Goal: Information Seeking & Learning: Learn about a topic

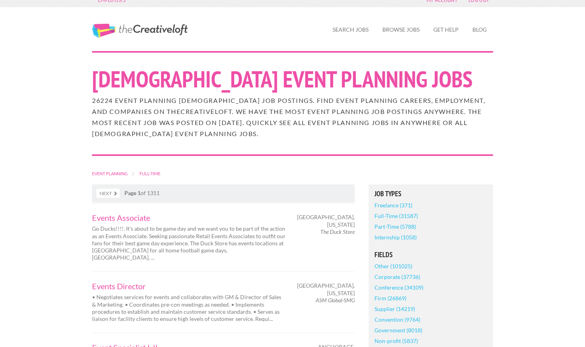
scroll to position [9, 0]
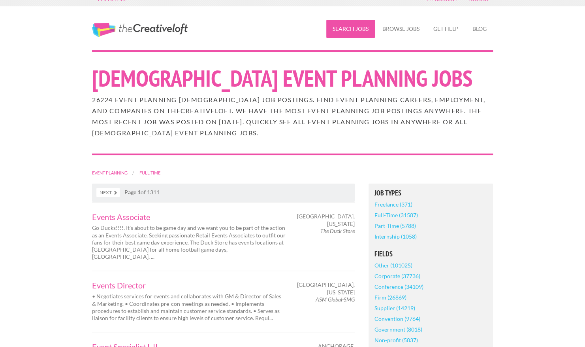
click at [346, 32] on link "Search Jobs" at bounding box center [350, 29] width 49 height 18
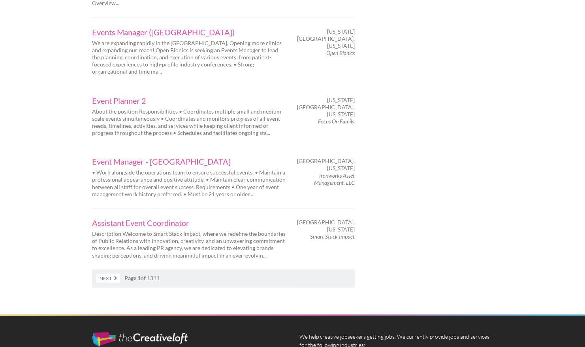
scroll to position [1216, 0]
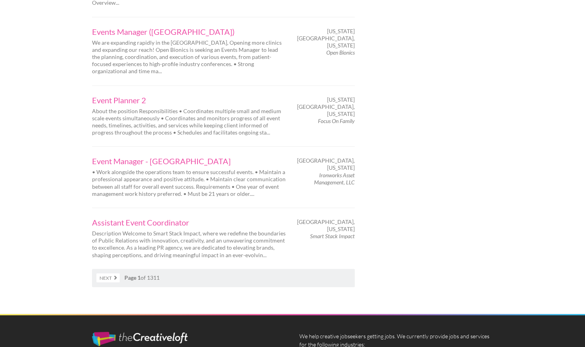
click at [115, 273] on link "Next" at bounding box center [107, 277] width 23 height 9
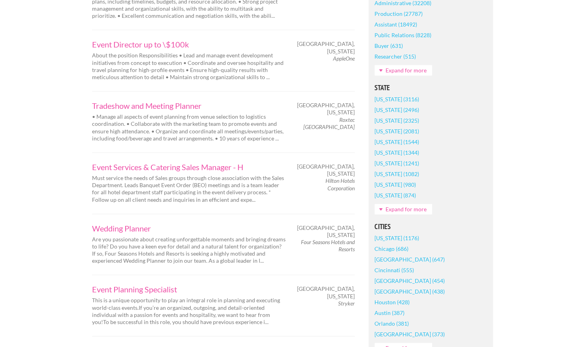
scroll to position [443, 0]
click at [399, 207] on link "Expand for more" at bounding box center [404, 208] width 58 height 11
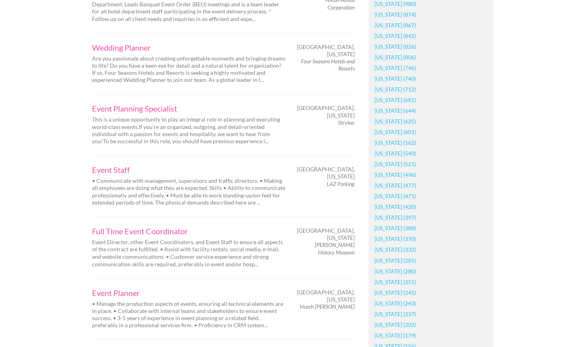
scroll to position [622, 0]
click at [405, 23] on link "[US_STATE] (867)" at bounding box center [395, 26] width 41 height 11
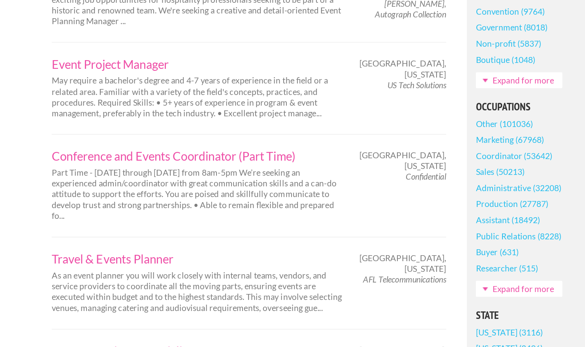
scroll to position [217, 0]
click at [185, 215] on link "Conference and Events Coordinator (Part Time)" at bounding box center [189, 219] width 194 height 8
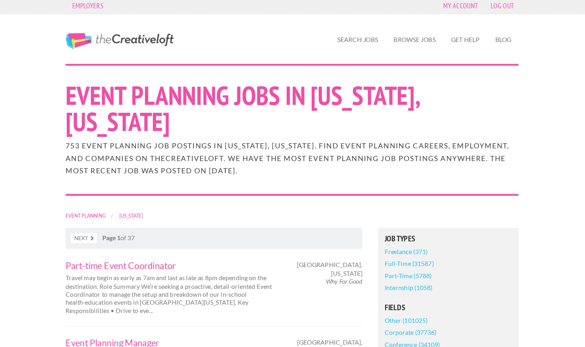
scroll to position [0, 0]
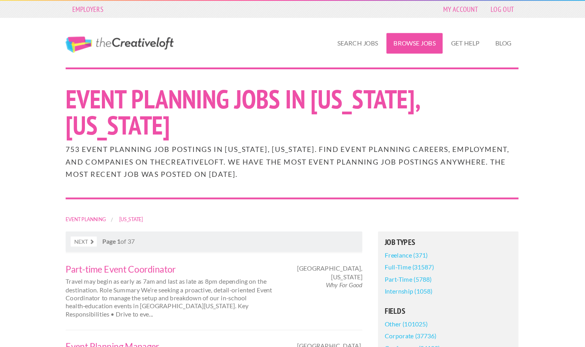
click at [401, 41] on link "Browse Jobs" at bounding box center [401, 38] width 50 height 18
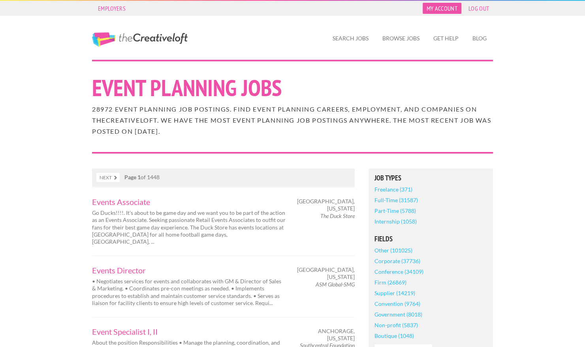
click at [447, 8] on link "My Account" at bounding box center [442, 8] width 39 height 11
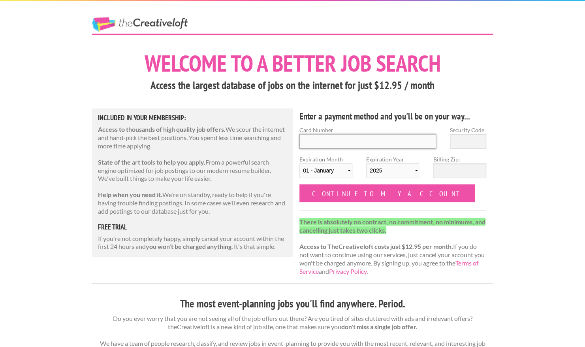
click at [317, 142] on input "Card Number" at bounding box center [368, 141] width 137 height 15
click at [336, 144] on input "Card Number" at bounding box center [368, 141] width 137 height 15
click at [345, 143] on input "Card Number" at bounding box center [368, 141] width 137 height 15
click at [329, 142] on input "Card Number" at bounding box center [368, 141] width 137 height 15
type input "5178 0587 2214 9401"
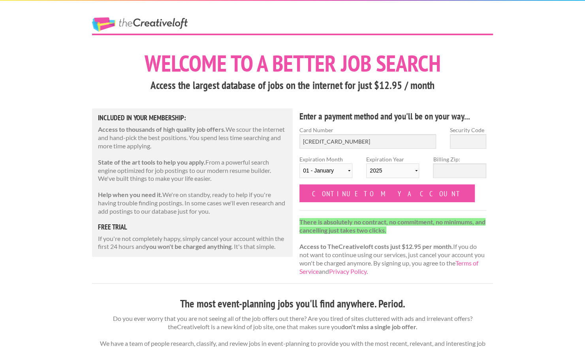
click at [365, 112] on h4 "Enter a payment method and you'll be on your way..." at bounding box center [393, 116] width 187 height 13
click at [466, 144] on input "Security Code" at bounding box center [468, 141] width 36 height 15
type input "168"
click at [400, 161] on label "Expiration Year 2025 2026 2027 2028 2029 2030 2031 2032 2033 2034" at bounding box center [392, 169] width 53 height 29
click at [400, 163] on select "2025 2026 2027 2028 2029 2030 2031 2032 2033 2034" at bounding box center [392, 170] width 53 height 15
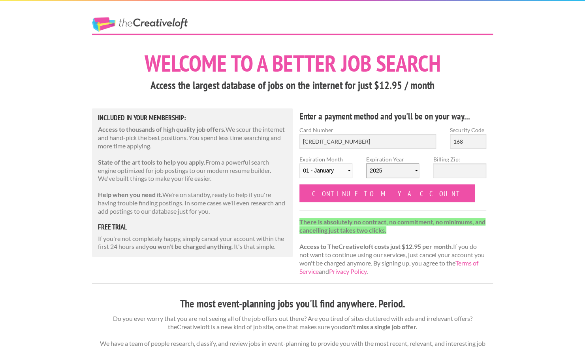
click at [401, 166] on select "2025 2026 2027 2028 2029 2030 2031 2032 2033 2034" at bounding box center [392, 170] width 53 height 15
select select "2027"
click at [366, 163] on select "2025 2026 2027 2028 2029 2030 2031 2032 2033 2034" at bounding box center [392, 170] width 53 height 15
click at [334, 168] on select "01 - January 02 - February 03 - March 04 - April 05 - May 06 - June 07 - July 0…" at bounding box center [326, 170] width 53 height 15
select select "10"
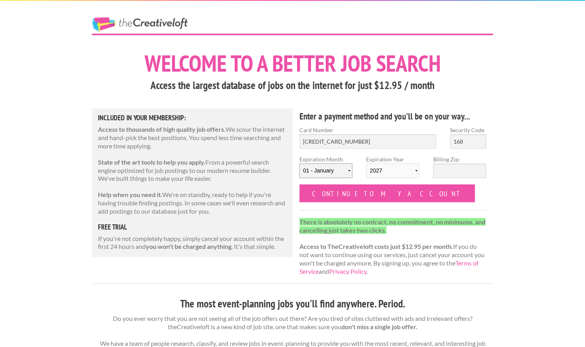
click at [300, 163] on select "01 - January 02 - February 03 - March 04 - April 05 - May 06 - June 07 - July 0…" at bounding box center [326, 170] width 53 height 15
click at [454, 172] on input "Billing Zip:" at bounding box center [459, 170] width 53 height 15
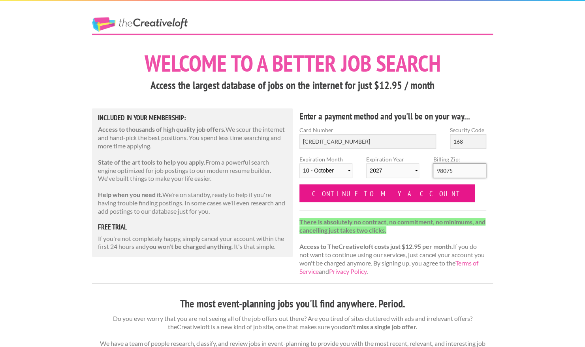
type input "98075"
click at [360, 199] on input "Continue to my account" at bounding box center [387, 193] width 175 height 18
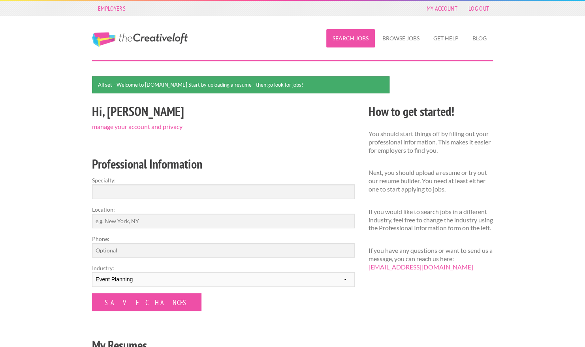
click at [366, 38] on link "Search Jobs" at bounding box center [350, 38] width 49 height 18
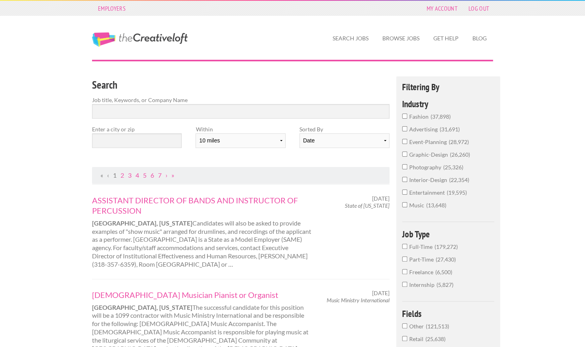
click at [405, 246] on input "Full-Time 179,272" at bounding box center [404, 245] width 5 height 5
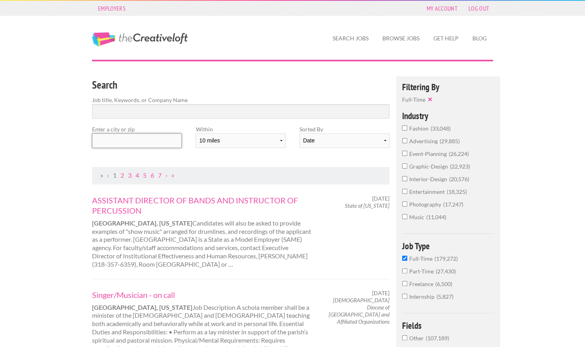
click at [127, 145] on input "text" at bounding box center [137, 140] width 90 height 15
type input "9"
click at [145, 100] on label "Job title, Keywords, or Company Name" at bounding box center [241, 100] width 298 height 8
click at [141, 138] on input "text" at bounding box center [137, 140] width 90 height 15
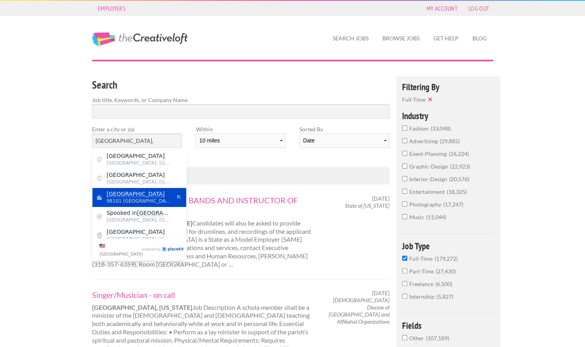
click at [143, 200] on span "98101 United States of America" at bounding box center [139, 200] width 65 height 7
type input "[GEOGRAPHIC_DATA]"
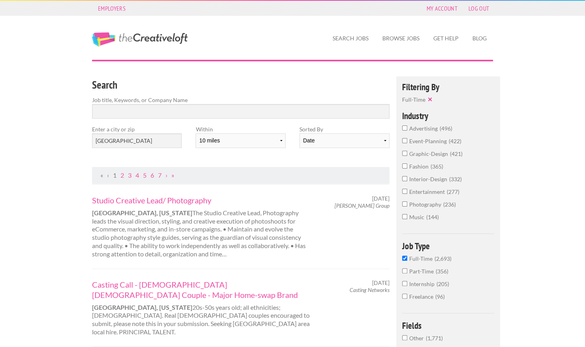
click at [218, 143] on select "10 miles 20 miles 50 miles 100 miles 200 miles 300 miles 400 miles 500 miles" at bounding box center [241, 140] width 90 height 15
click at [308, 150] on div "Date Relevance" at bounding box center [345, 143] width 90 height 21
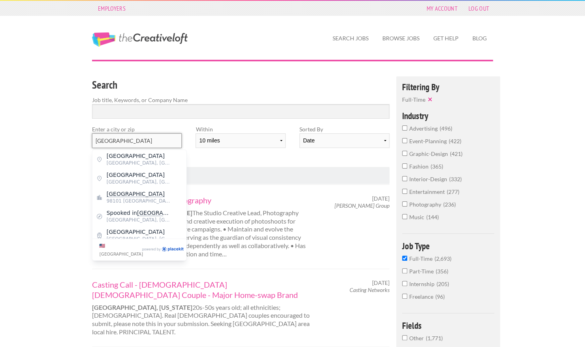
click at [119, 142] on input "[GEOGRAPHIC_DATA]" at bounding box center [137, 140] width 90 height 15
drag, startPoint x: 139, startPoint y: 134, endPoint x: 64, endPoint y: 132, distance: 75.1
drag, startPoint x: 149, startPoint y: 140, endPoint x: 25, endPoint y: 134, distance: 125.0
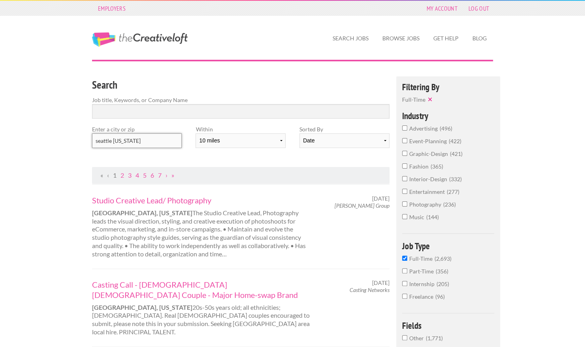
type input "\"
click at [395, 36] on link "Browse Jobs" at bounding box center [401, 38] width 50 height 18
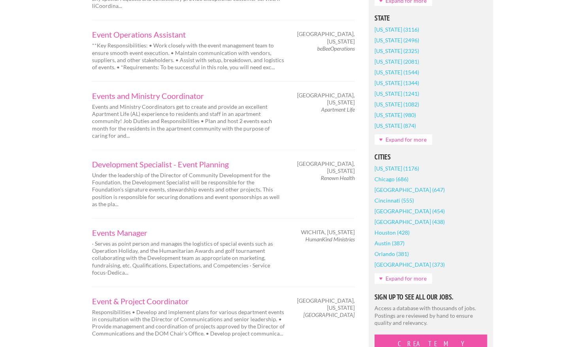
scroll to position [491, 0]
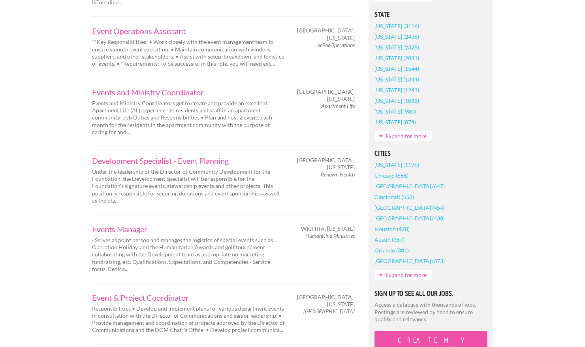
click at [382, 275] on link "Expand for more" at bounding box center [404, 274] width 58 height 11
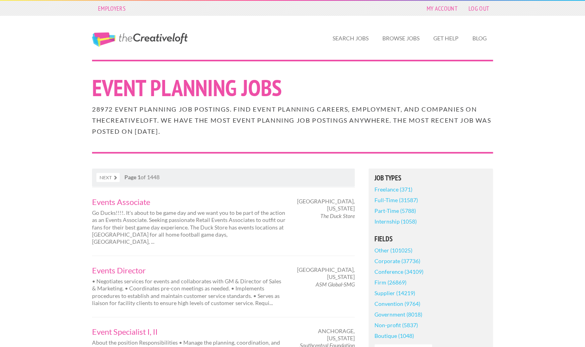
scroll to position [524, 0]
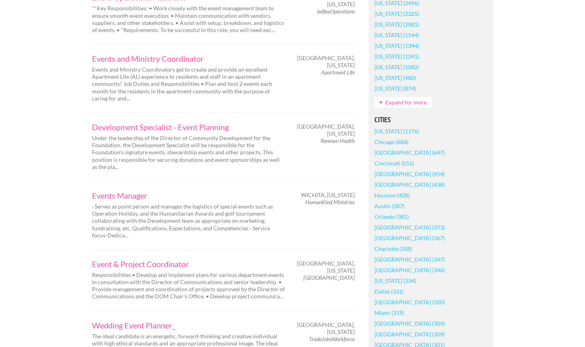
click at [396, 175] on link "Seattle (454)" at bounding box center [410, 173] width 70 height 11
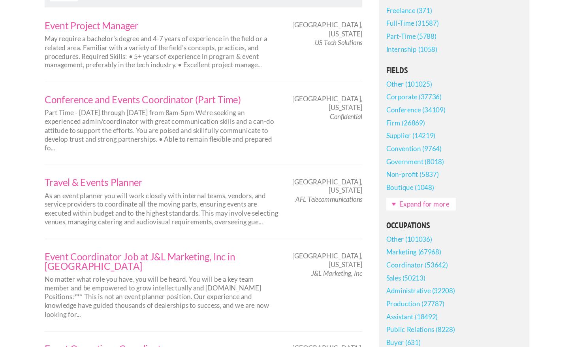
scroll to position [158, 0]
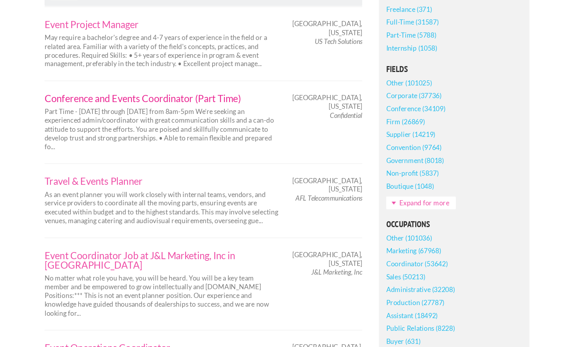
click at [240, 139] on link "Conference and Events Coordinator (Part Time)" at bounding box center [189, 141] width 194 height 8
click at [126, 141] on link "Conference and Events Coordinator (Part Time)" at bounding box center [189, 141] width 194 height 8
click at [148, 211] on link "Travel & Events Planner" at bounding box center [189, 209] width 194 height 8
click at [194, 197] on div "Travel & Events Planner As an event planner you will work closely with internal…" at bounding box center [223, 225] width 263 height 61
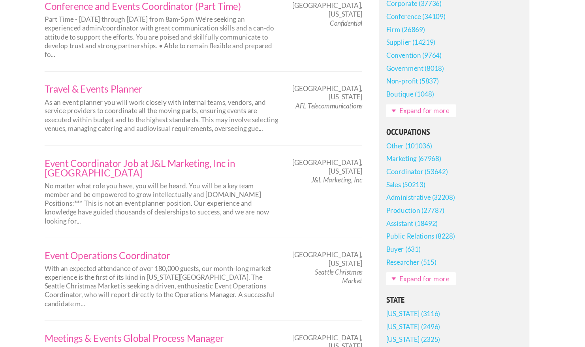
scroll to position [235, 0]
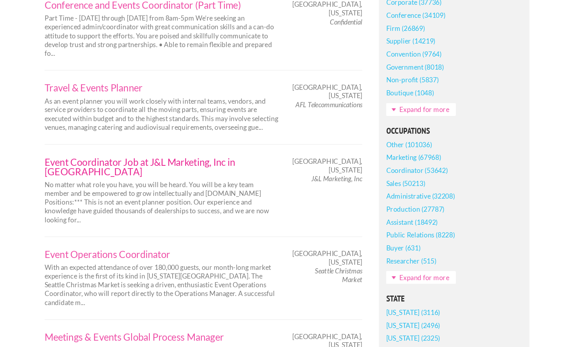
click at [224, 192] on link "Event Coordinator Job at J&L Marketing, Inc in [GEOGRAPHIC_DATA]" at bounding box center [189, 198] width 194 height 16
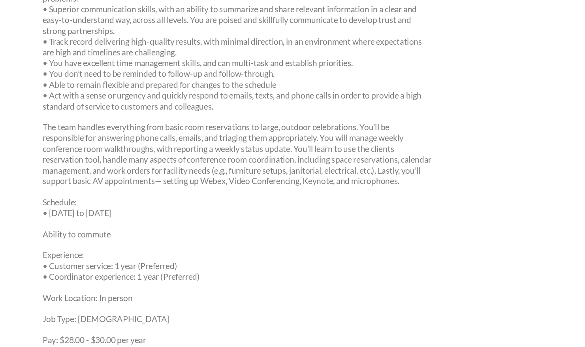
scroll to position [198, 0]
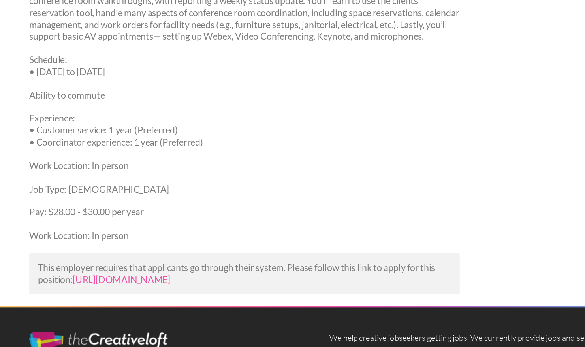
scroll to position [351, 0]
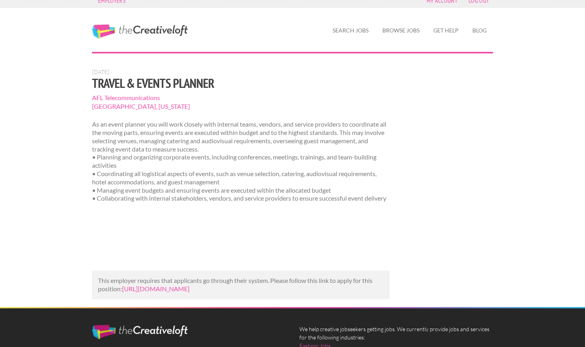
scroll to position [8, 0]
click at [190, 292] on link "https://careers.aflglobal.com/us/en/job/TRAVE007809/Travel-Events-Planner?utm_c…" at bounding box center [156, 289] width 68 height 8
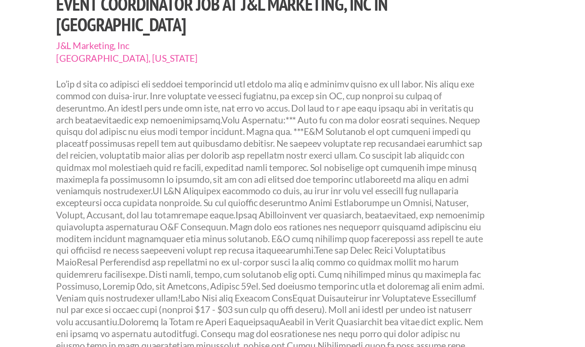
drag, startPoint x: 60, startPoint y: 88, endPoint x: 188, endPoint y: 278, distance: 228.8
click at [188, 278] on p "#J-18808-Ljbffr" at bounding box center [241, 302] width 298 height 320
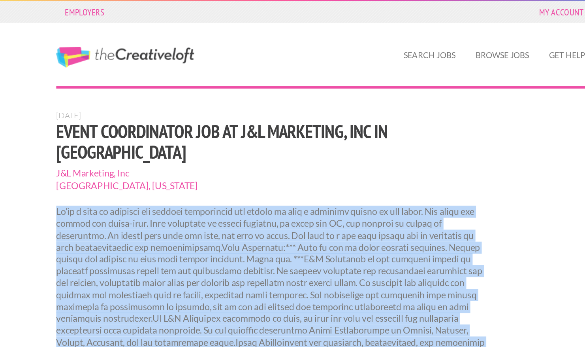
drag, startPoint x: 143, startPoint y: 280, endPoint x: 83, endPoint y: 134, distance: 158.2
click at [83, 134] on div "Employers My Account Log Out The Creative Loft Search Jobs Browse Jobs Get Help…" at bounding box center [292, 326] width 585 height 652
copy p "We’re a team of talented and diverse individuals who strive to make a positive …"
click at [182, 126] on section "Aug. 11, 2025 Event Coordinator Job at J&L Marketing, Inc in Seattle J&L Market…" at bounding box center [241, 269] width 298 height 386
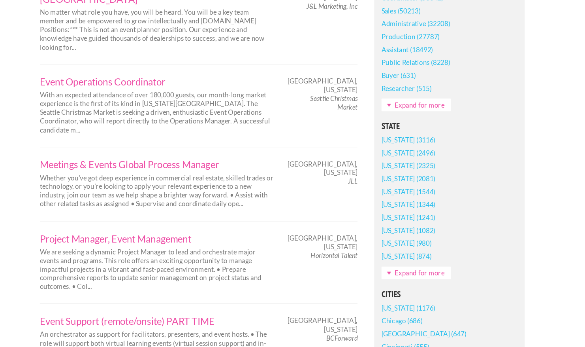
scroll to position [381, 0]
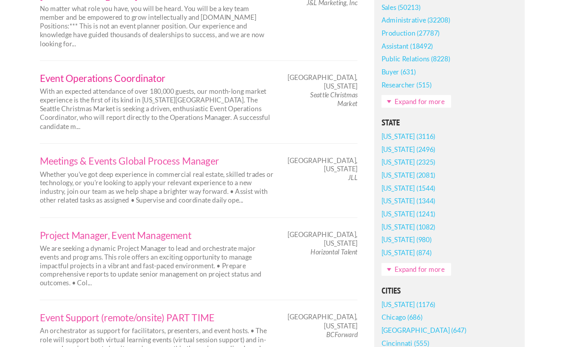
click at [170, 121] on link "Event Operations Coordinator" at bounding box center [189, 125] width 194 height 8
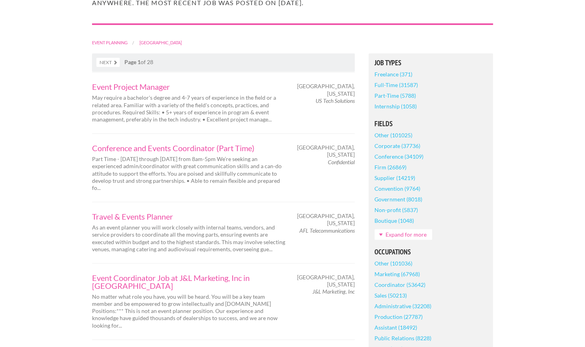
scroll to position [151, 0]
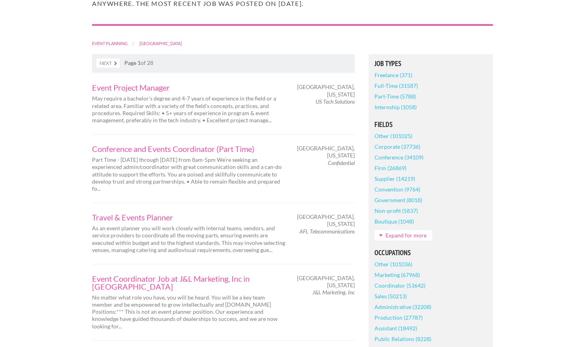
click at [395, 108] on link "Internship (1058)" at bounding box center [396, 107] width 42 height 11
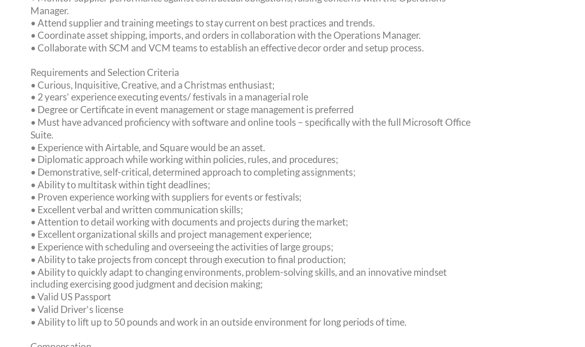
scroll to position [375, 0]
drag, startPoint x: 88, startPoint y: 117, endPoint x: 165, endPoint y: 277, distance: 177.1
click at [165, 277] on p "Requirements and Selection Criteria • Curious, Inquisitive, Creative, and a Chr…" at bounding box center [241, 247] width 298 height 173
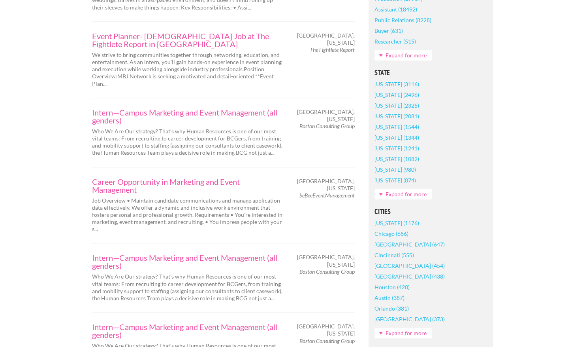
scroll to position [466, 0]
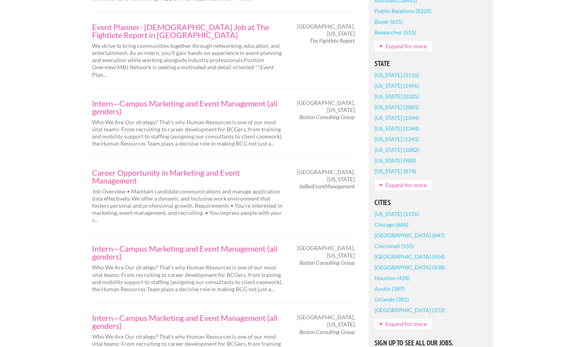
click at [390, 256] on link "Seattle (454)" at bounding box center [410, 256] width 70 height 11
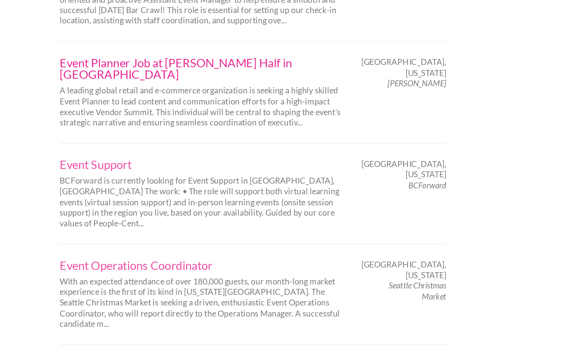
scroll to position [870, 0]
click at [117, 219] on link "Event Support" at bounding box center [189, 223] width 194 height 8
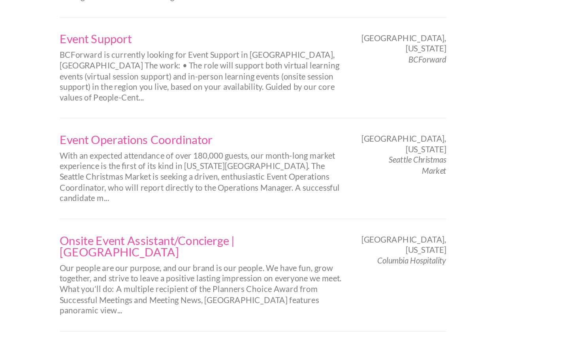
scroll to position [966, 0]
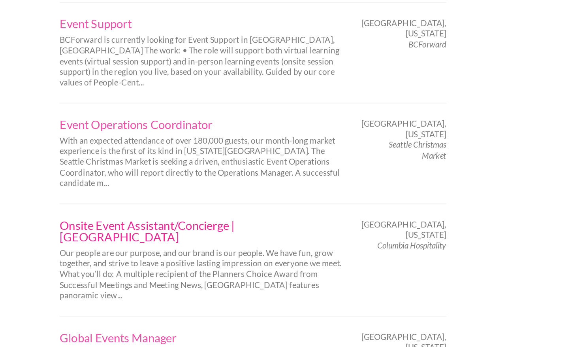
click at [177, 260] on link "Onsite Event Assistant/Concierge | Bell Harbor International Conference Center" at bounding box center [189, 268] width 194 height 16
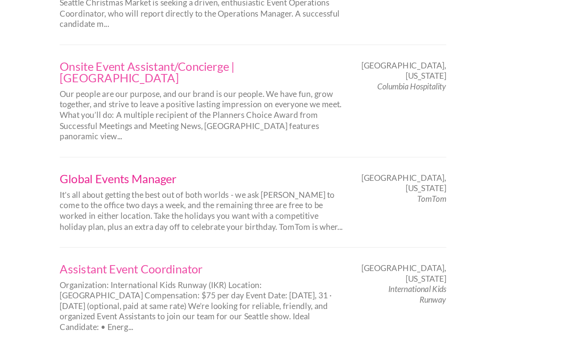
scroll to position [1078, 0]
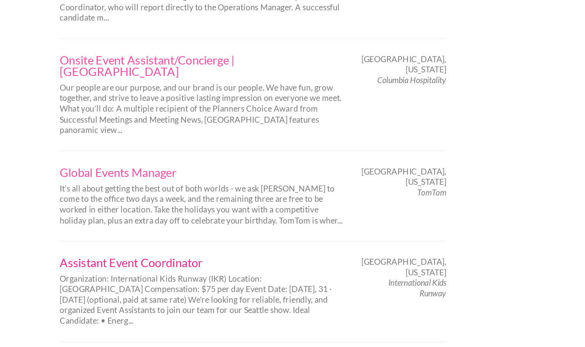
click at [147, 285] on link "Assistant Event Coordinator" at bounding box center [189, 289] width 194 height 8
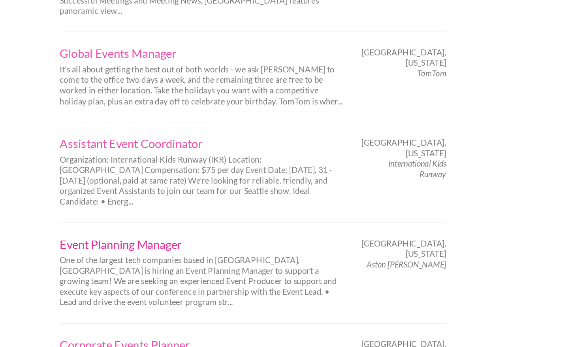
scroll to position [1219, 0]
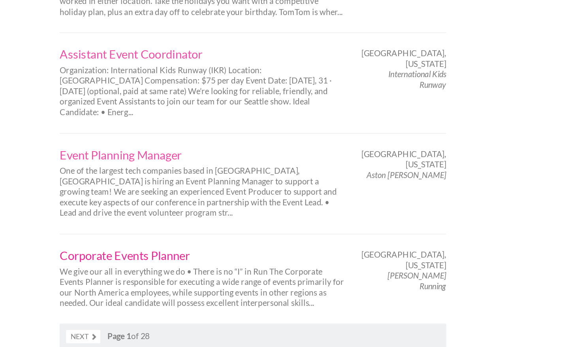
click at [132, 280] on link "Corporate Events Planner" at bounding box center [189, 284] width 194 height 8
click at [115, 335] on link "Next" at bounding box center [107, 339] width 23 height 9
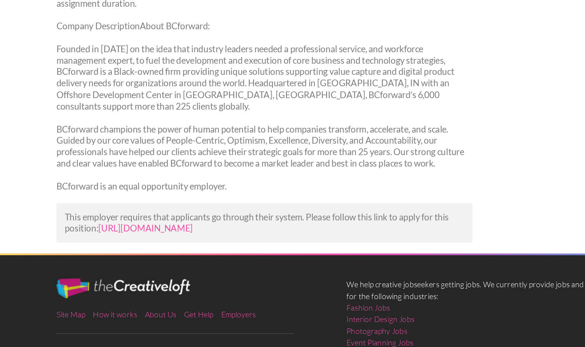
scroll to position [799, 0]
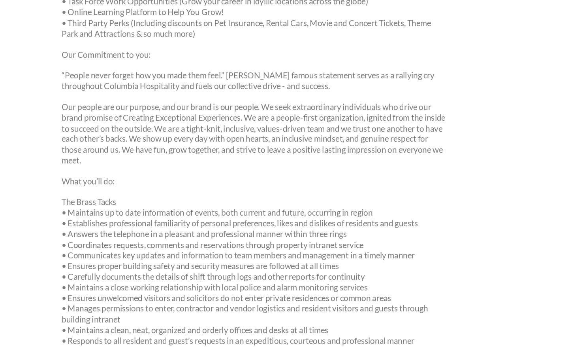
scroll to position [275, 0]
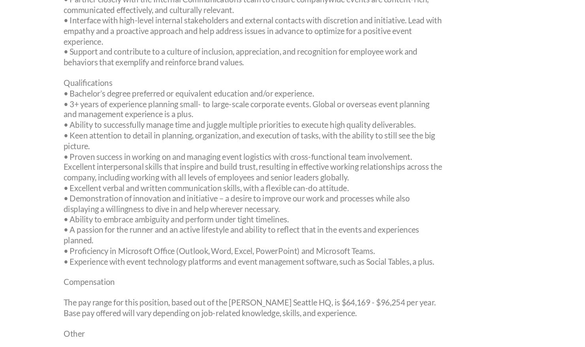
scroll to position [675, 0]
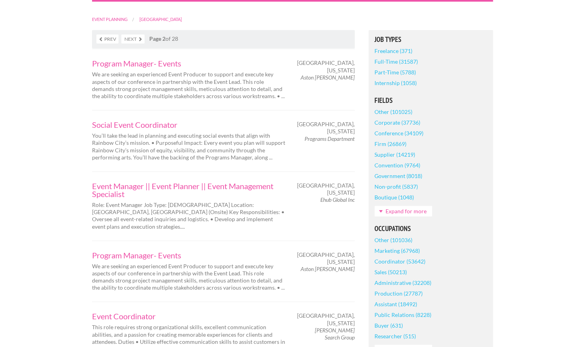
scroll to position [174, 0]
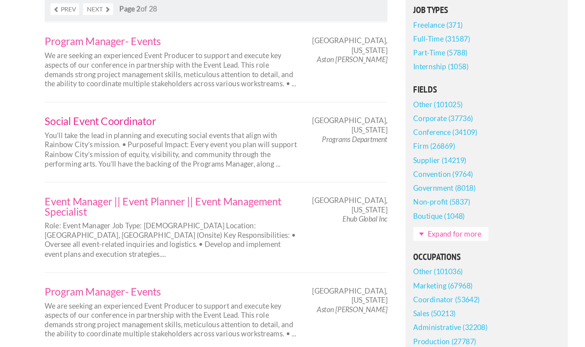
click at [159, 126] on link "Social Event Coordinator" at bounding box center [189, 125] width 194 height 8
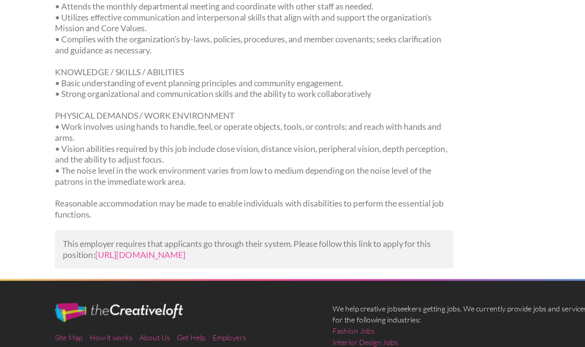
scroll to position [456, 0]
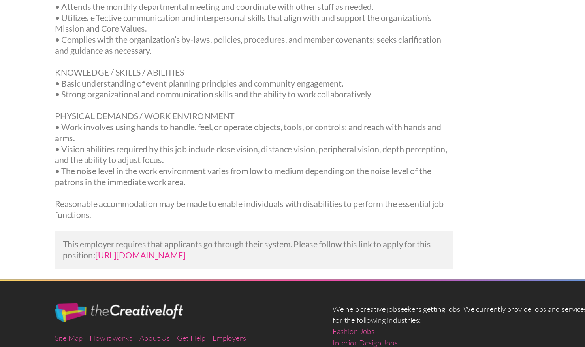
click at [161, 279] on link "[URL][DOMAIN_NAME]" at bounding box center [156, 278] width 68 height 8
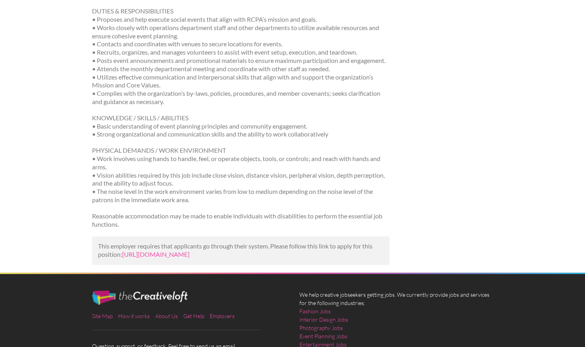
scroll to position [558, 0]
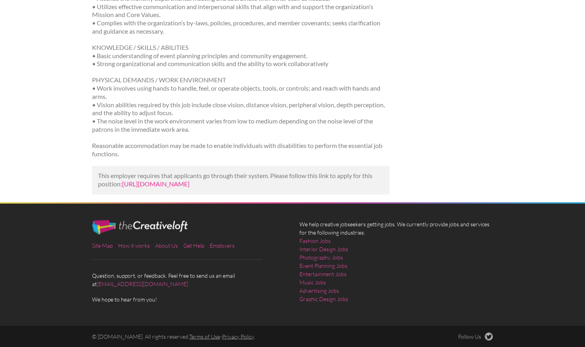
click at [190, 186] on link "[URL][DOMAIN_NAME]" at bounding box center [156, 184] width 68 height 8
drag, startPoint x: 325, startPoint y: 188, endPoint x: 123, endPoint y: 179, distance: 201.7
click at [123, 179] on div "This employer requires that applicants go through their system. Please follow t…" at bounding box center [241, 180] width 298 height 28
copy link "[URL][DOMAIN_NAME]"
click at [369, 141] on p "Reasonable accommodation may be made to enable individuals with disabilities to…" at bounding box center [241, 149] width 298 height 17
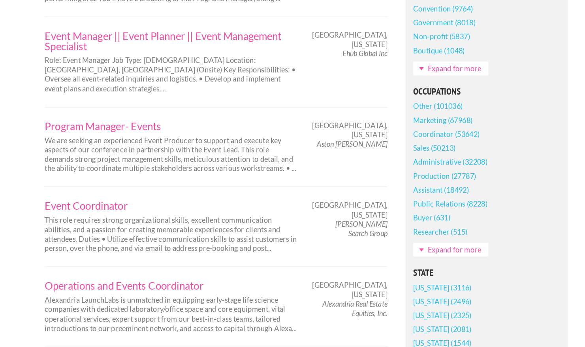
scroll to position [252, 0]
click at [134, 234] on link "Event Coordinator" at bounding box center [189, 238] width 194 height 8
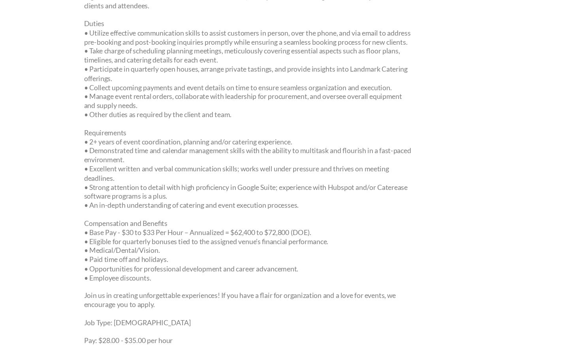
scroll to position [296, 0]
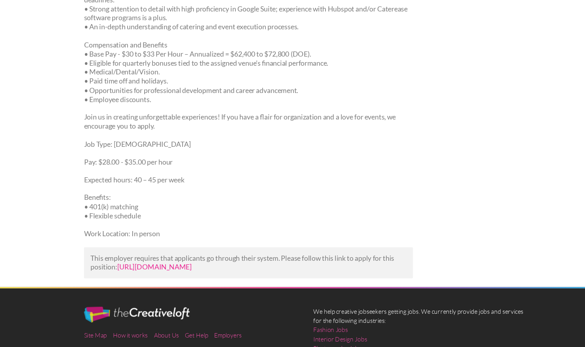
click at [185, 277] on link "[URL][DOMAIN_NAME]" at bounding box center [156, 274] width 68 height 8
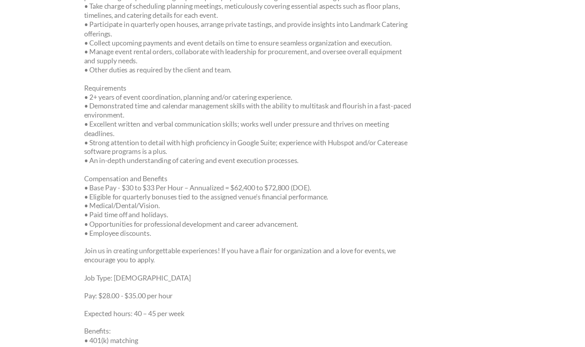
scroll to position [349, 0]
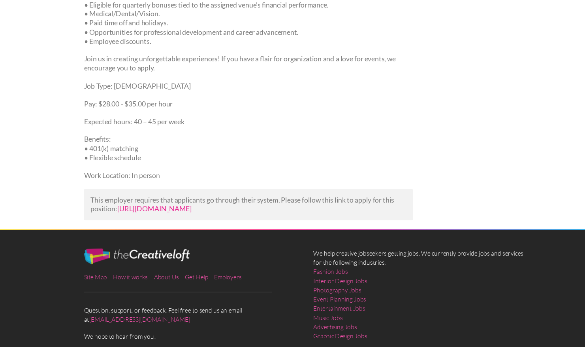
drag, startPoint x: 427, startPoint y: 241, endPoint x: 123, endPoint y: 231, distance: 304.1
copy link "[URL][DOMAIN_NAME]"
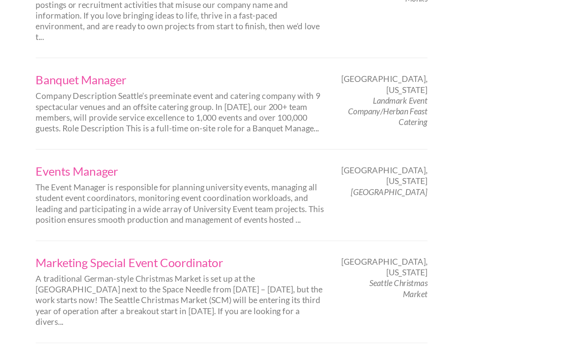
scroll to position [780, 0]
click at [176, 285] on link "Marketing Special Event Coordinator" at bounding box center [189, 289] width 194 height 8
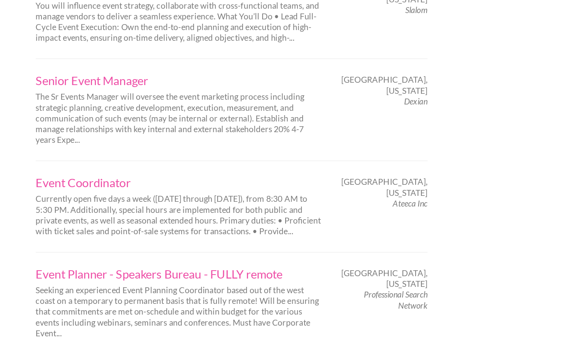
scroll to position [1092, 0]
click at [136, 232] on link "Event Coordinator" at bounding box center [189, 236] width 194 height 8
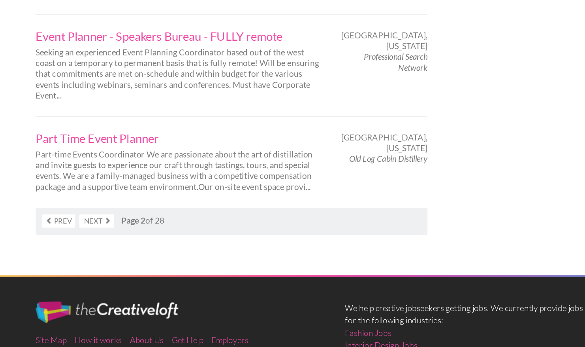
scroll to position [1259, 0]
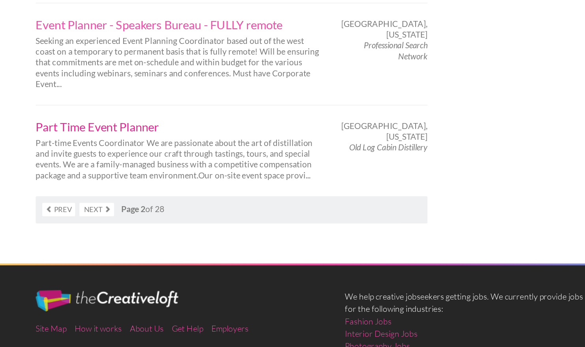
click at [145, 195] on link "Part Time Event Planner" at bounding box center [189, 199] width 194 height 8
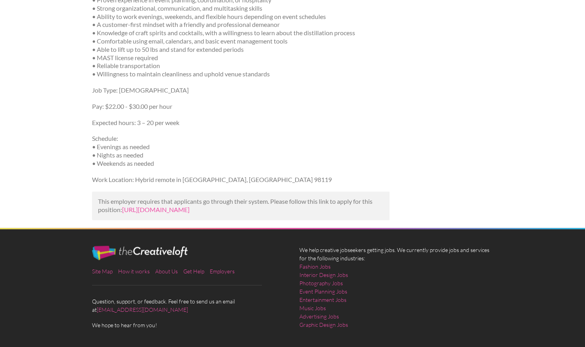
scroll to position [454, 0]
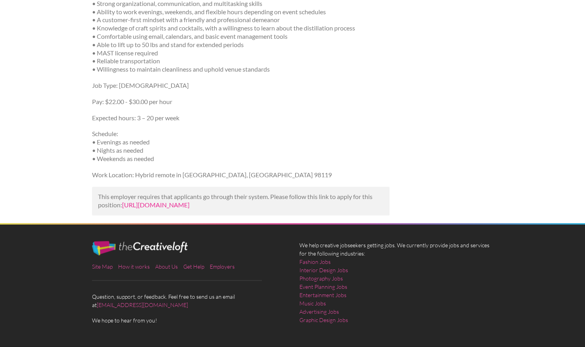
click at [164, 208] on link "https://www.indeed.com/viewjob?jk=2a768580e5649835&utm_campaign=google_jobs_app…" at bounding box center [156, 205] width 68 height 8
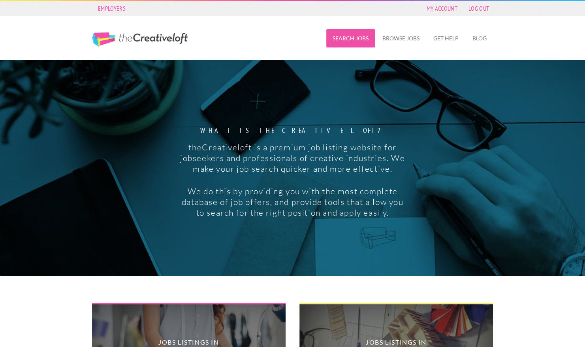
click at [360, 38] on link "Search Jobs" at bounding box center [350, 38] width 49 height 18
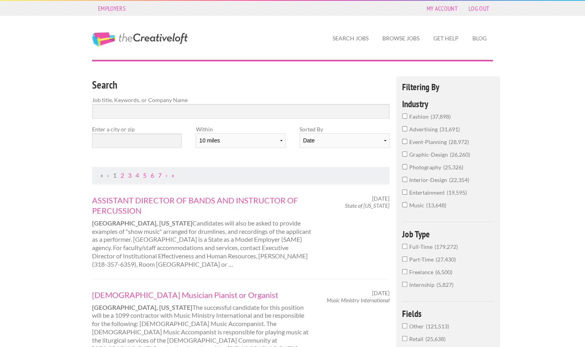
click at [429, 191] on span "entertainment" at bounding box center [428, 192] width 38 height 7
click at [407, 191] on input "entertainment 19,595" at bounding box center [404, 191] width 5 height 5
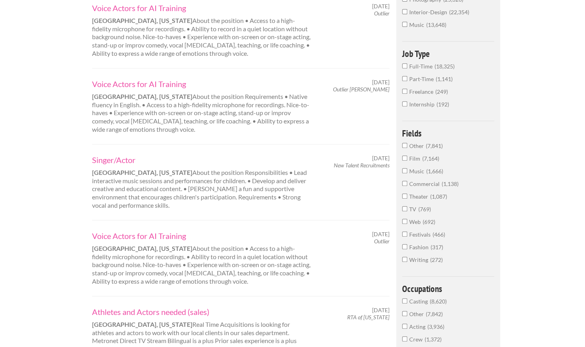
scroll to position [193, 0]
click at [415, 196] on span "Theater" at bounding box center [419, 195] width 21 height 7
click at [407, 196] on input "Theater 1,087" at bounding box center [404, 194] width 5 height 5
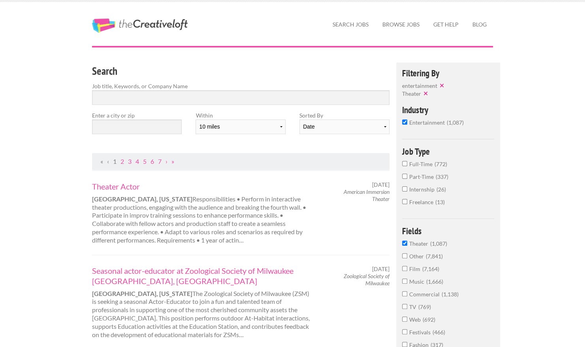
scroll to position [13, 0]
click at [443, 85] on button "✕" at bounding box center [442, 86] width 11 height 8
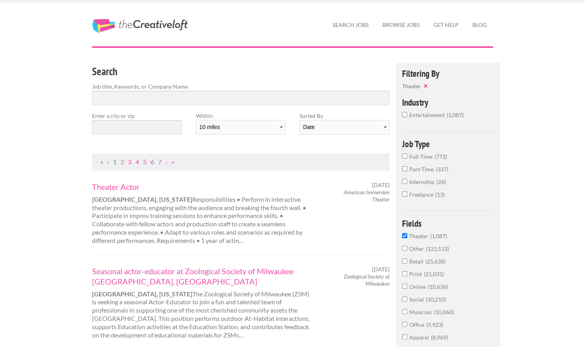
click at [426, 85] on button "✕" at bounding box center [426, 86] width 11 height 8
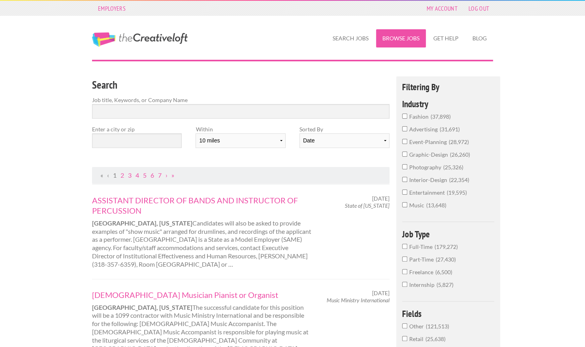
click at [387, 42] on link "Browse Jobs" at bounding box center [401, 38] width 50 height 18
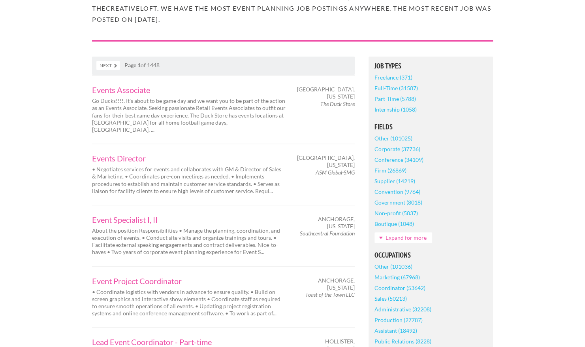
scroll to position [112, 0]
click at [400, 239] on link "Expand for more" at bounding box center [404, 237] width 58 height 11
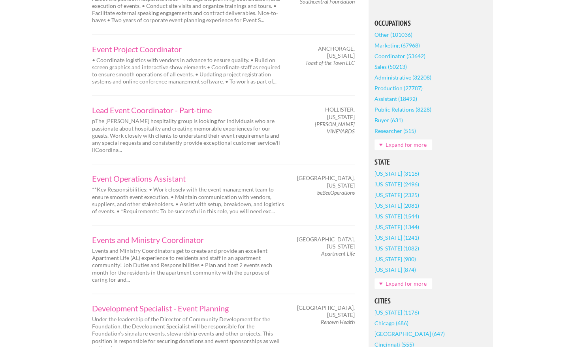
scroll to position [347, 0]
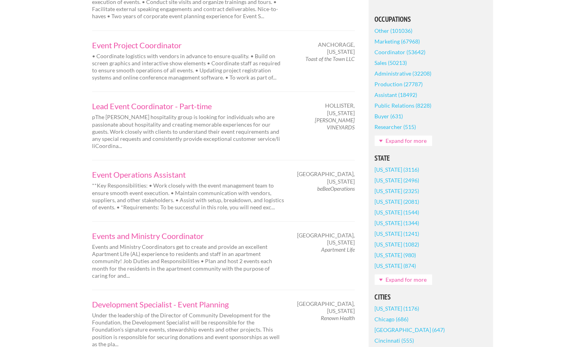
click at [409, 138] on link "Expand for more" at bounding box center [404, 140] width 58 height 11
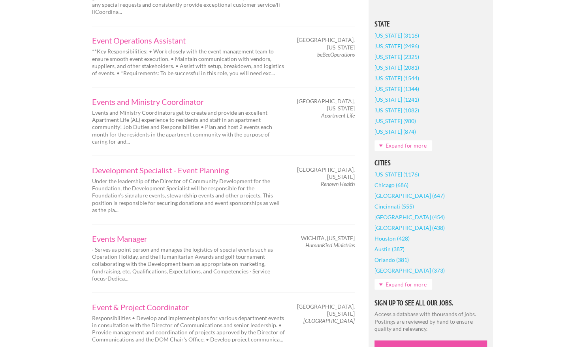
scroll to position [482, 0]
click at [399, 147] on link "Expand for more" at bounding box center [404, 144] width 58 height 11
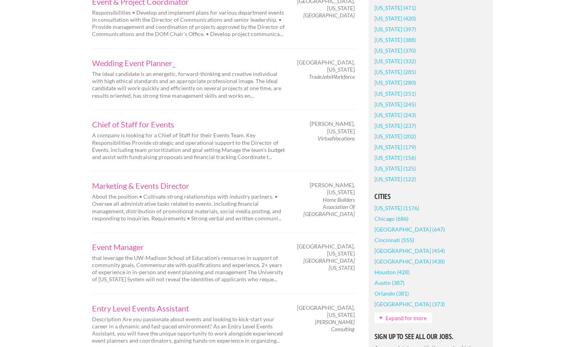
scroll to position [794, 0]
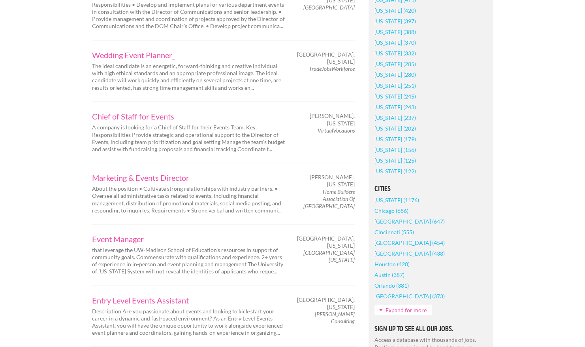
click at [388, 243] on link "[GEOGRAPHIC_DATA] (454)" at bounding box center [410, 242] width 70 height 11
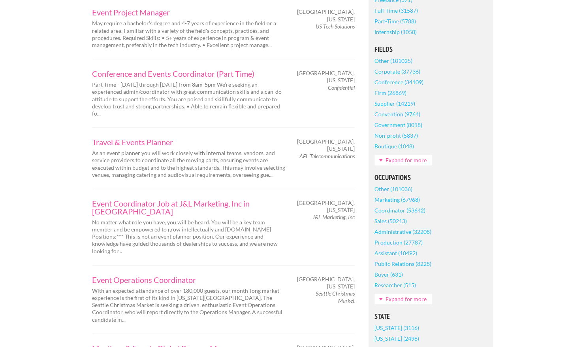
scroll to position [229, 0]
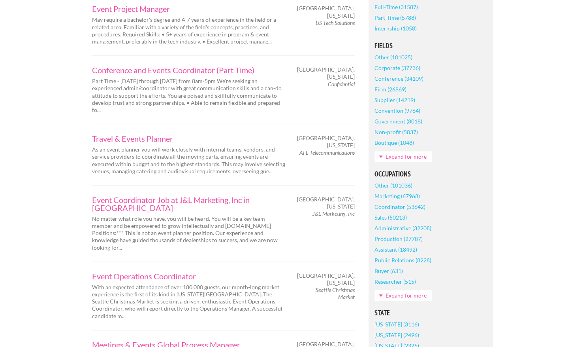
click at [403, 154] on link "Expand for more" at bounding box center [404, 156] width 58 height 11
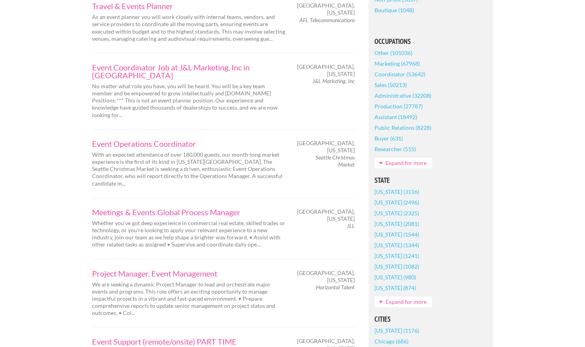
scroll to position [366, 0]
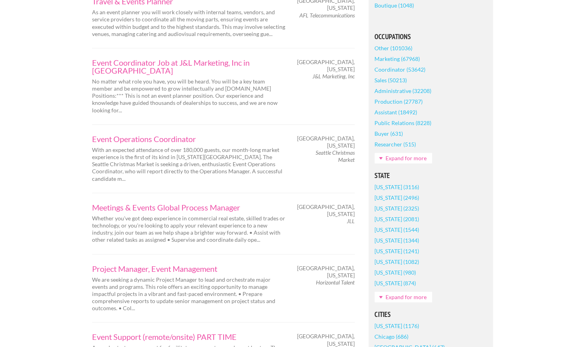
click at [395, 160] on link "Expand for more" at bounding box center [404, 158] width 58 height 11
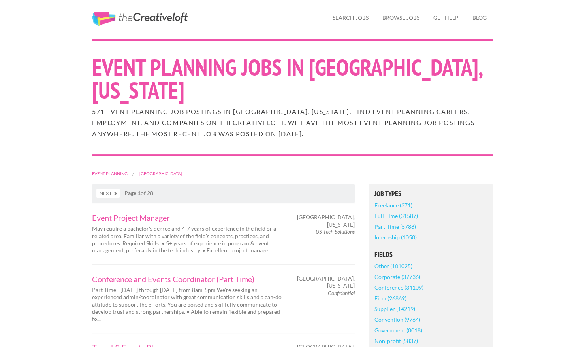
scroll to position [0, 0]
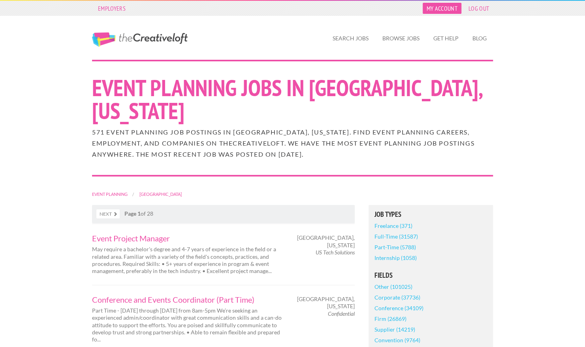
click at [459, 8] on link "My Account" at bounding box center [442, 8] width 39 height 11
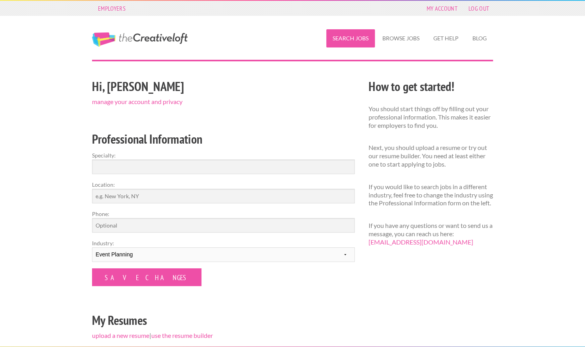
click at [359, 41] on link "Search Jobs" at bounding box center [350, 38] width 49 height 18
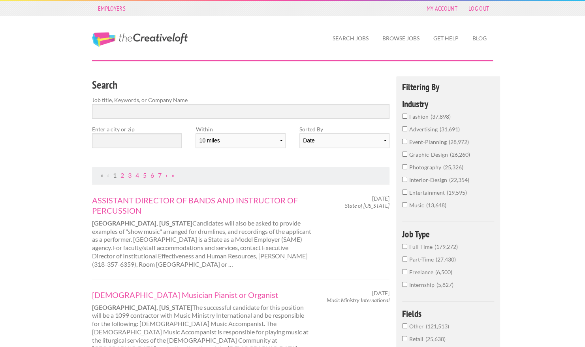
click at [153, 149] on div "Enter a city or zip" at bounding box center [137, 139] width 104 height 29
click at [141, 144] on input "text" at bounding box center [137, 140] width 90 height 15
click at [207, 113] on input "Search" at bounding box center [241, 111] width 298 height 15
click at [153, 135] on input "text" at bounding box center [137, 140] width 90 height 15
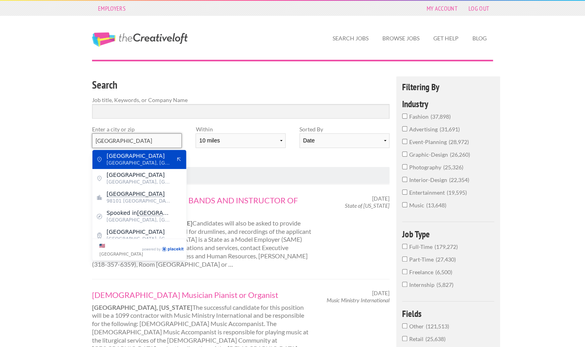
type input "[GEOGRAPHIC_DATA]"
drag, startPoint x: 123, startPoint y: 132, endPoint x: 41, endPoint y: 155, distance: 84.6
drag, startPoint x: 41, startPoint y: 155, endPoint x: 64, endPoint y: 147, distance: 24.7
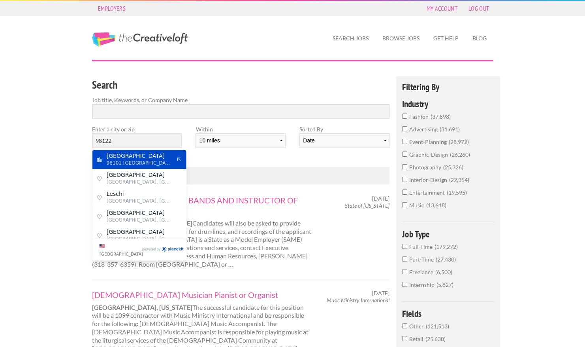
click at [102, 157] on div "Seattle 98101 United States of America" at bounding box center [139, 159] width 94 height 19
type input "Seattle"
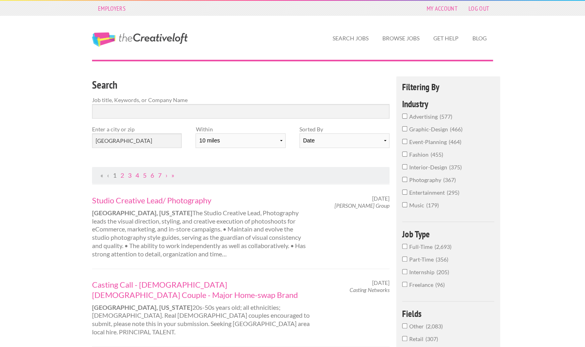
click at [303, 153] on div "Date Relevance" at bounding box center [345, 143] width 90 height 21
click at [319, 148] on div "Date Relevance" at bounding box center [345, 143] width 90 height 21
click at [263, 143] on select "10 miles 20 miles 50 miles 100 miles 200 miles 300 miles 400 miles 500 miles" at bounding box center [241, 140] width 90 height 15
click at [196, 133] on select "10 miles 20 miles 50 miles 100 miles 200 miles 300 miles 400 miles 500 miles" at bounding box center [241, 140] width 90 height 15
click at [307, 148] on div "Date Relevance" at bounding box center [345, 143] width 90 height 21
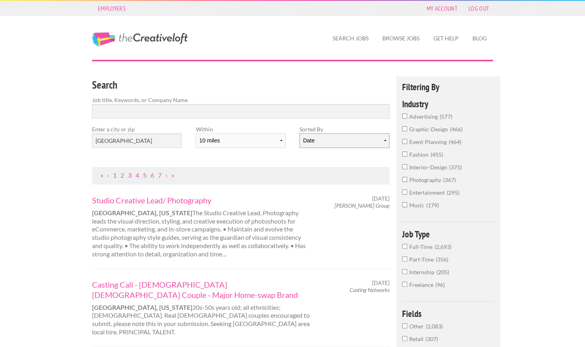
click at [309, 138] on select "Date Relevance" at bounding box center [345, 140] width 90 height 15
click at [300, 133] on select "Date Relevance" at bounding box center [345, 140] width 90 height 15
click at [322, 151] on div "Date Relevance" at bounding box center [345, 143] width 90 height 21
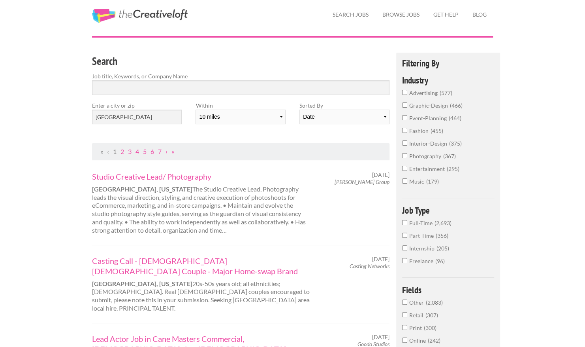
scroll to position [25, 0]
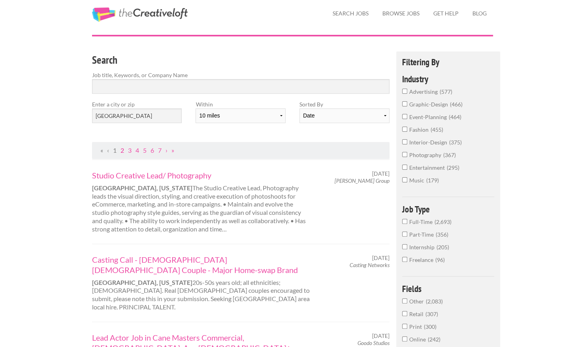
click at [124, 149] on link "2" at bounding box center [123, 150] width 4 height 8
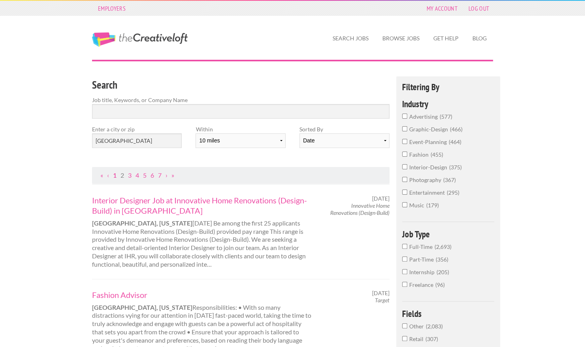
click at [113, 176] on link "1" at bounding box center [115, 175] width 4 height 8
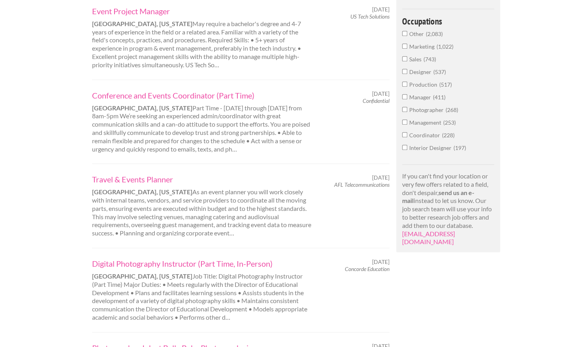
scroll to position [452, 0]
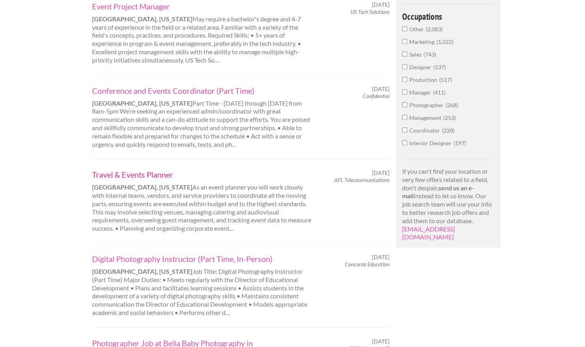
click at [151, 169] on link "Travel & Events Planner" at bounding box center [202, 174] width 220 height 10
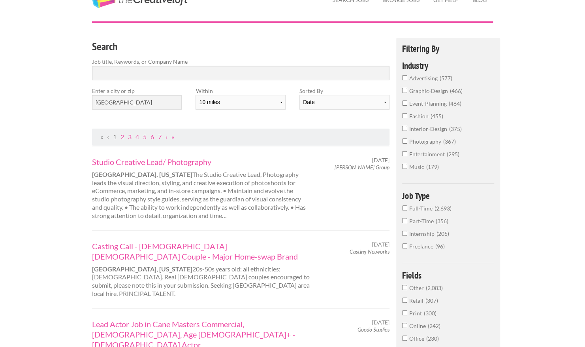
scroll to position [39, 0]
click at [422, 155] on span "entertainment" at bounding box center [428, 153] width 38 height 7
click at [407, 155] on input "entertainment 295" at bounding box center [404, 153] width 5 height 5
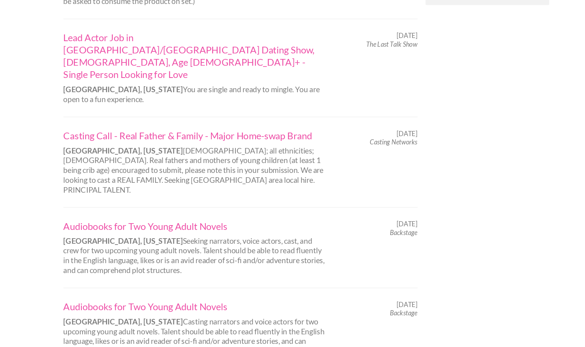
scroll to position [614, 0]
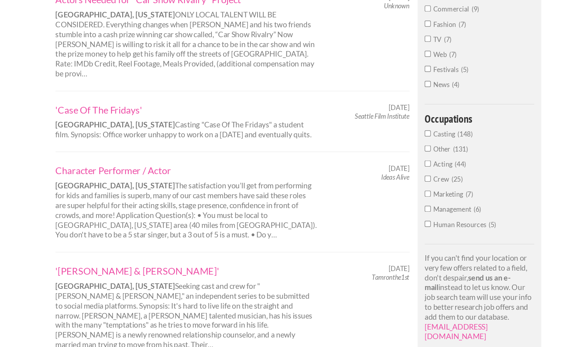
scroll to position [380, 0]
click at [404, 112] on input "Casting 148" at bounding box center [404, 112] width 5 height 5
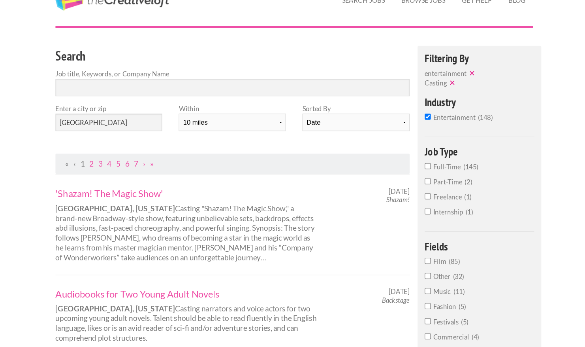
scroll to position [31, 0]
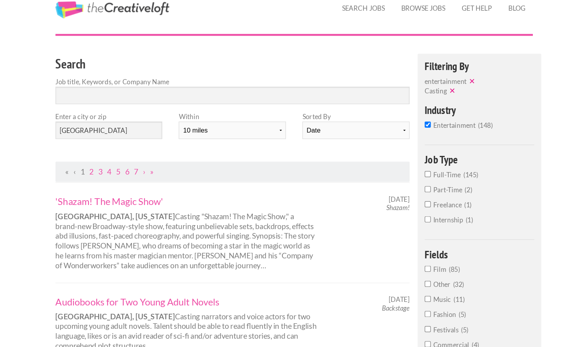
click at [425, 76] on button "✕" at bounding box center [426, 76] width 11 height 8
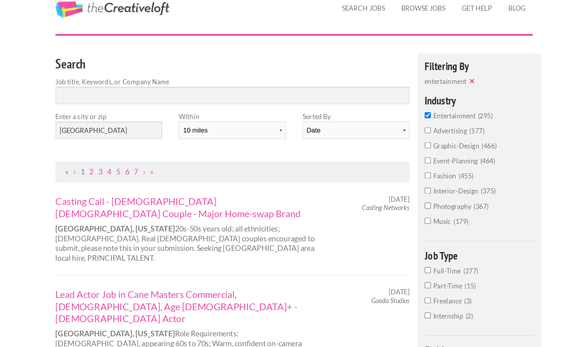
click at [421, 124] on span "graphic-design" at bounding box center [429, 122] width 41 height 7
click at [407, 124] on input "graphic-design 466" at bounding box center [404, 122] width 5 height 5
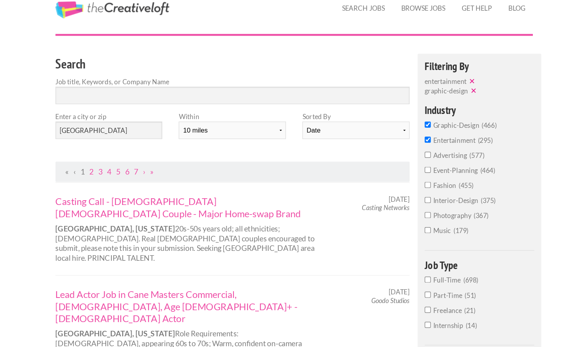
click at [416, 121] on span "entertainment" at bounding box center [428, 118] width 38 height 7
click at [407, 120] on input "entertainment 295" at bounding box center [404, 117] width 5 height 5
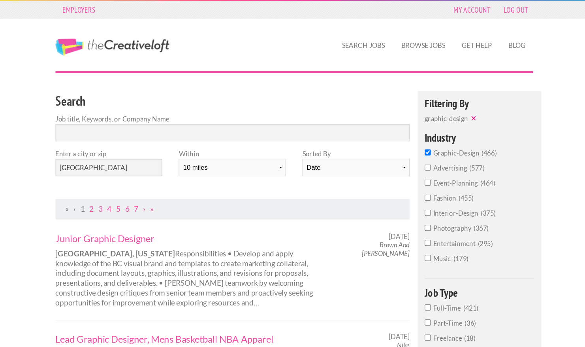
click at [450, 130] on span "466" at bounding box center [456, 128] width 13 height 7
click at [407, 130] on input "graphic-design 466" at bounding box center [404, 127] width 5 height 5
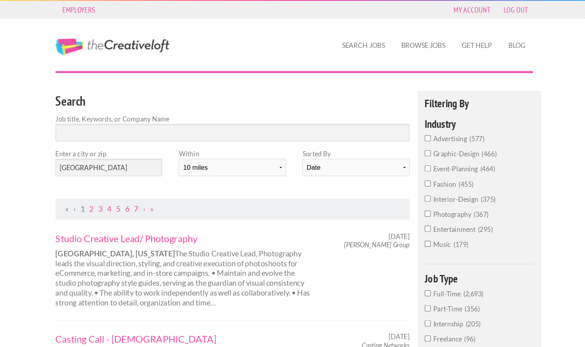
click at [453, 194] on span "295" at bounding box center [453, 192] width 13 height 7
click at [407, 194] on input "entertainment 295" at bounding box center [404, 191] width 5 height 5
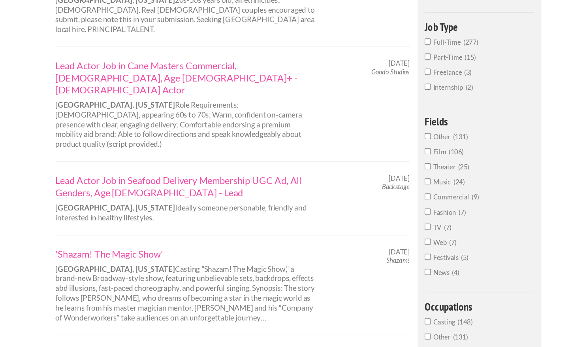
scroll to position [168, 0]
click at [426, 195] on span "Theater" at bounding box center [419, 194] width 21 height 7
click at [407, 195] on input "Theater 25" at bounding box center [404, 194] width 5 height 5
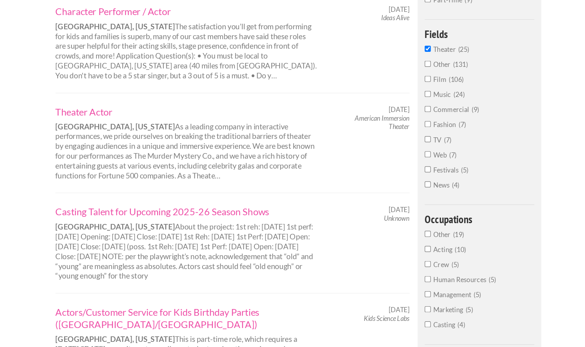
scroll to position [168, 0]
click at [426, 247] on span "5" at bounding box center [428, 244] width 6 height 7
click at [407, 246] on input "Crew 5" at bounding box center [404, 243] width 5 height 5
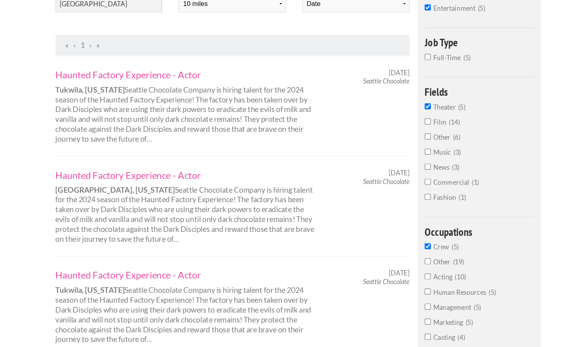
scroll to position [137, 0]
click at [189, 64] on link "Haunted Factory Experience - Actor" at bounding box center [202, 63] width 220 height 10
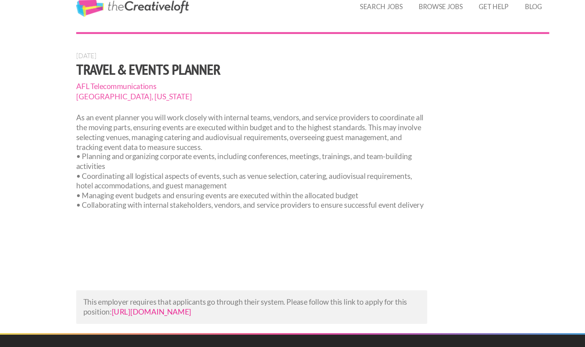
click at [190, 298] on link "https://careers.aflglobal.com/us/en/job/TRAVE007809/Travel-Events-Planner?utm_c…" at bounding box center [156, 296] width 68 height 8
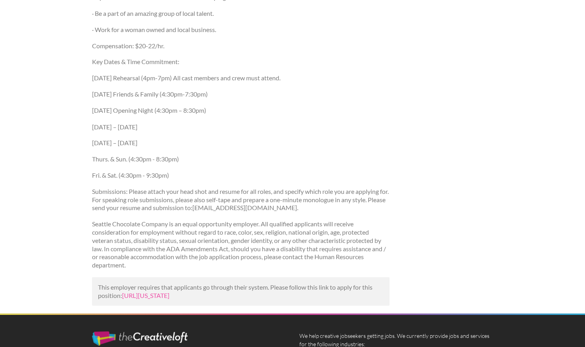
scroll to position [759, 0]
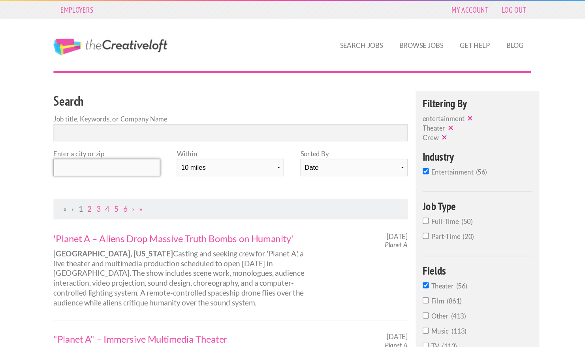
click at [146, 137] on input "text" at bounding box center [137, 140] width 90 height 15
type input "s"
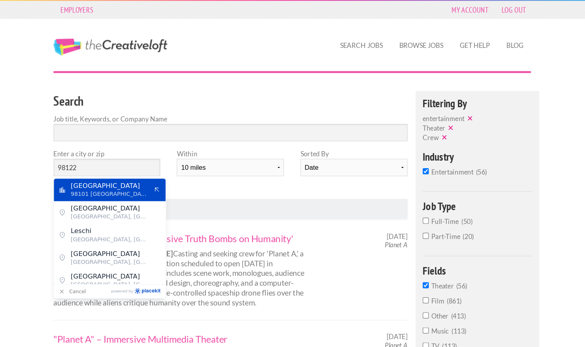
click at [134, 154] on span "Seattle" at bounding box center [139, 155] width 65 height 7
type input "Seattle"
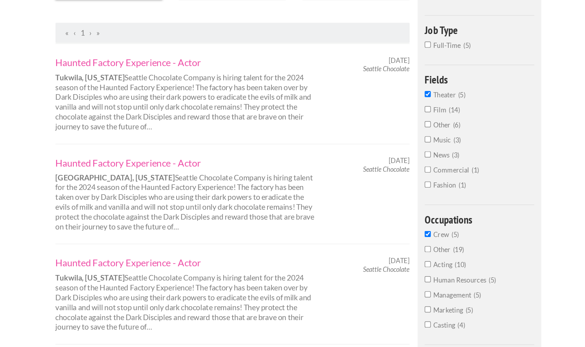
scroll to position [92, 0]
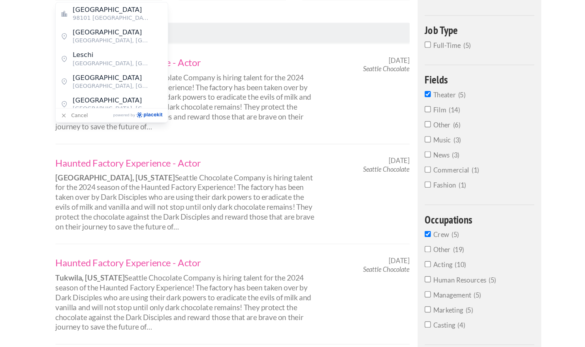
click at [70, 225] on div "Employers My Account Log Out The Creative Loft Search Jobs Browse Jobs Get Help…" at bounding box center [292, 303] width 585 height 790
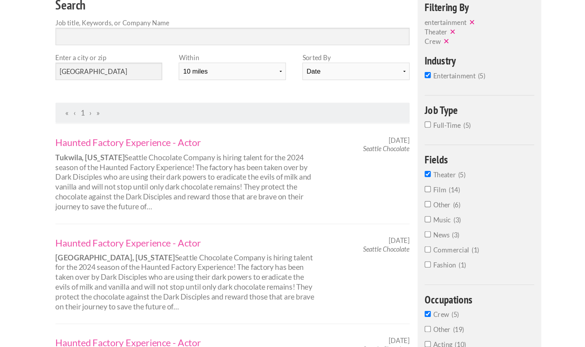
scroll to position [77, 0]
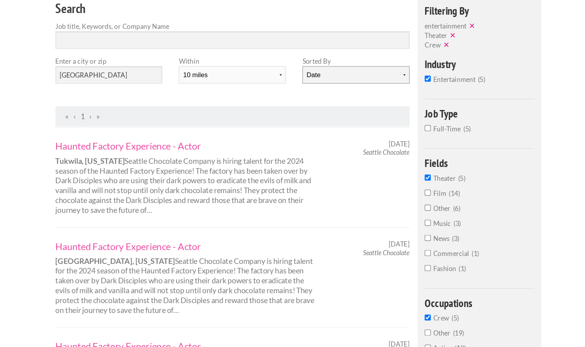
click at [330, 68] on select "Date Relevance" at bounding box center [345, 63] width 90 height 15
select select "jobs"
click at [300, 56] on select "Date Relevance" at bounding box center [345, 63] width 90 height 15
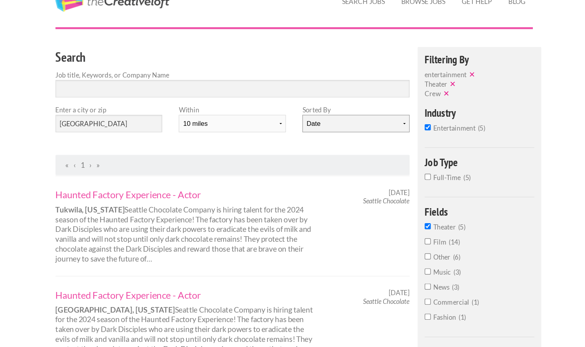
scroll to position [37, 0]
click at [315, 103] on select "Date Relevance" at bounding box center [345, 103] width 90 height 15
click at [290, 114] on div "Within 10 miles 20 miles 50 miles 100 miles 200 miles 300 miles 400 miles 500 m…" at bounding box center [241, 102] width 104 height 29
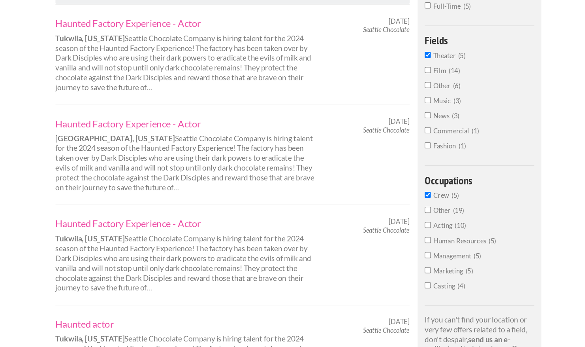
scroll to position [126, 0]
click at [407, 220] on label "Crew 5" at bounding box center [448, 221] width 92 height 13
click at [407, 220] on input "Crew 5" at bounding box center [404, 218] width 5 height 5
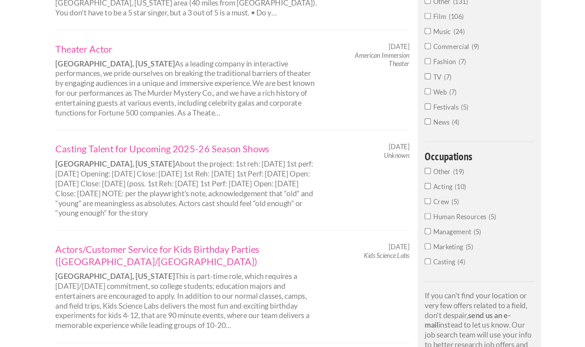
scroll to position [188, 0]
click at [421, 278] on span "Casting" at bounding box center [419, 274] width 21 height 7
click at [407, 277] on input "Casting 4" at bounding box center [404, 274] width 5 height 5
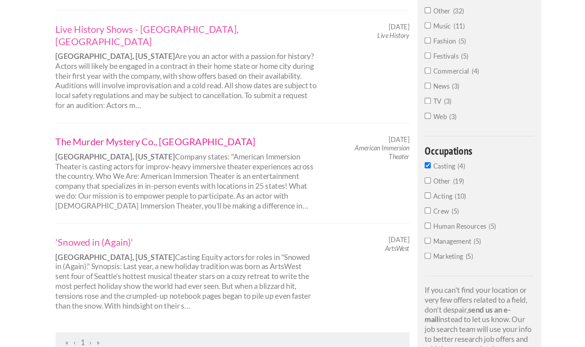
click at [179, 169] on link "The Murder Mystery Co., Seattle" at bounding box center [202, 174] width 220 height 10
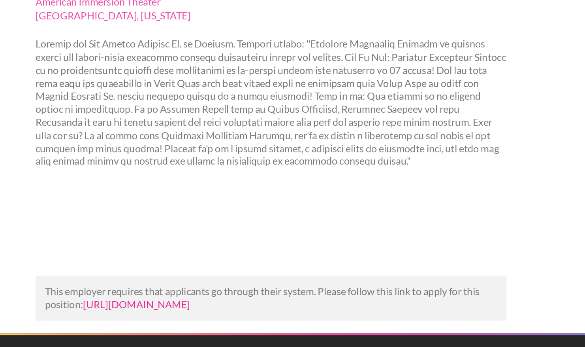
click at [190, 298] on link "[URL][DOMAIN_NAME]" at bounding box center [156, 296] width 68 height 8
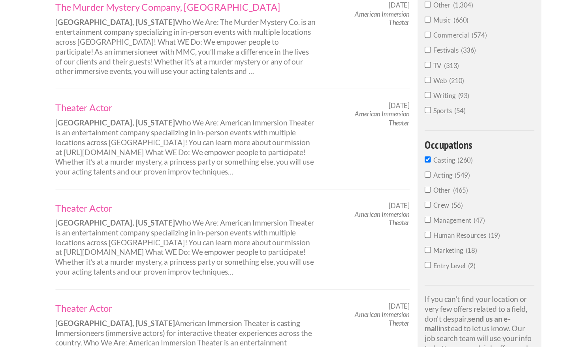
scroll to position [231, 0]
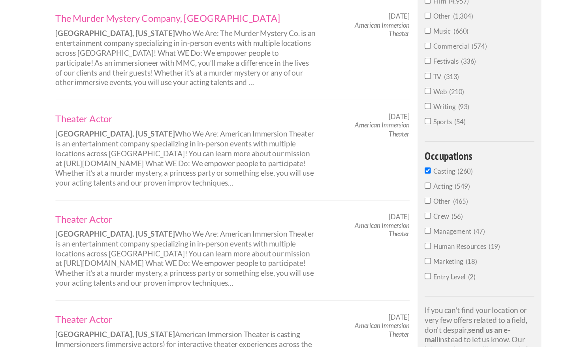
click at [420, 190] on span "Casting" at bounding box center [419, 189] width 21 height 7
click at [407, 190] on input "Casting 260" at bounding box center [404, 189] width 5 height 5
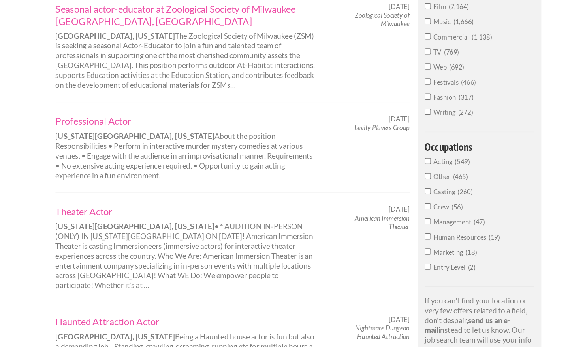
click at [421, 195] on span "Other" at bounding box center [417, 194] width 17 height 7
click at [407, 195] on input "Other 465" at bounding box center [404, 193] width 5 height 5
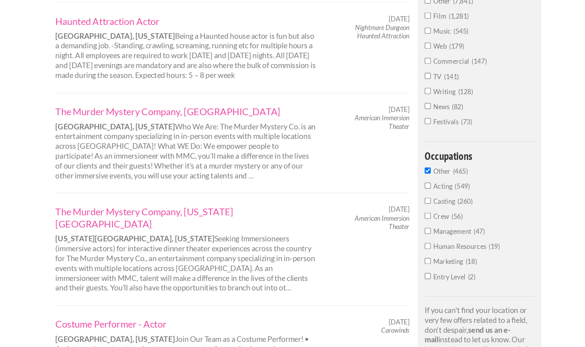
click at [417, 204] on span "Acting" at bounding box center [418, 202] width 18 height 7
click at [407, 204] on input "Acting 549" at bounding box center [404, 201] width 5 height 5
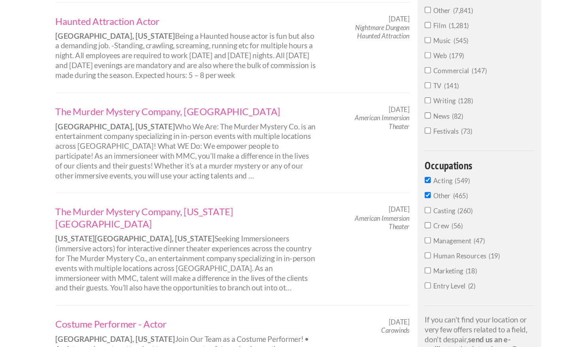
scroll to position [231, 0]
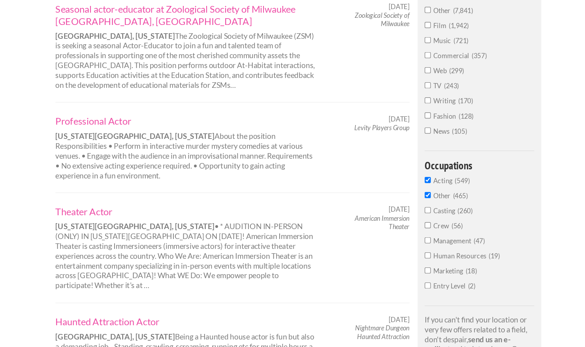
click at [420, 194] on div "Filtering By Industry : entertainment ✕ Fields : Theater ✕ Occupations : Other …" at bounding box center [448, 117] width 104 height 545
click at [418, 200] on span "Acting" at bounding box center [418, 197] width 18 height 7
click at [407, 200] on input "Acting 549" at bounding box center [404, 196] width 5 height 5
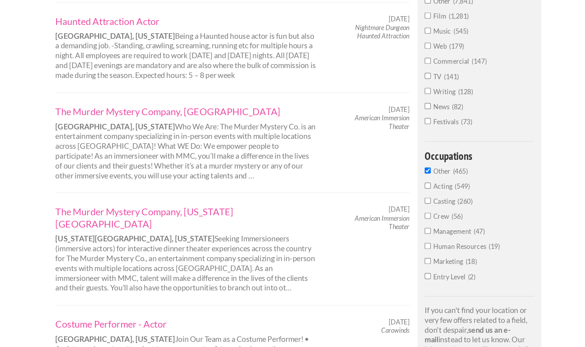
click at [413, 190] on span "Other" at bounding box center [417, 189] width 17 height 7
click at [407, 190] on input "Other 465" at bounding box center [404, 189] width 5 height 5
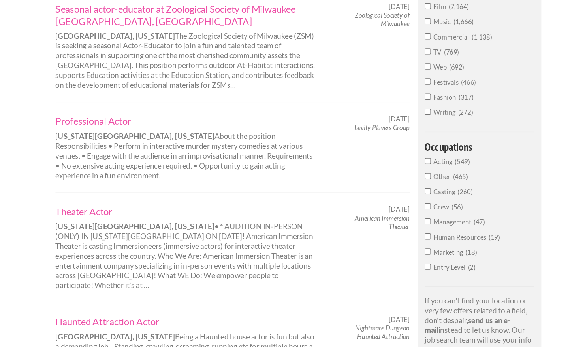
click at [413, 197] on span "Other" at bounding box center [417, 194] width 17 height 7
click at [407, 196] on input "Other 465" at bounding box center [404, 193] width 5 height 5
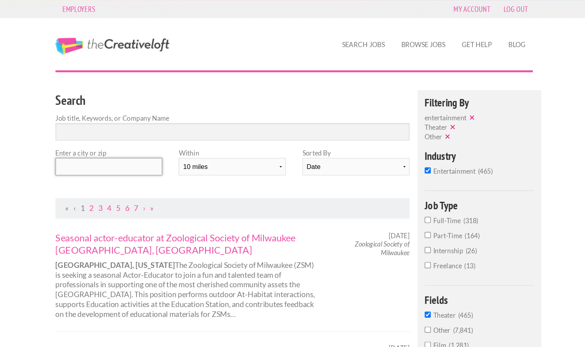
click at [157, 138] on input "text" at bounding box center [137, 140] width 90 height 15
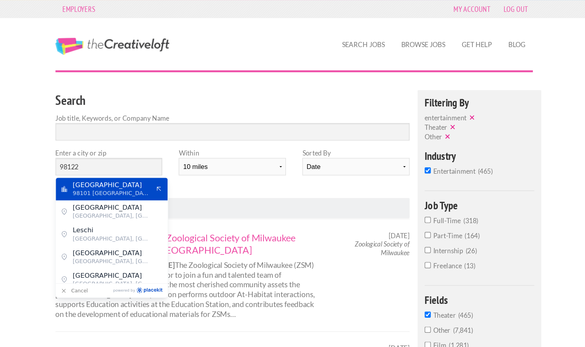
click at [132, 162] on span "98101 United States of America" at bounding box center [139, 162] width 65 height 7
type input "Seattle"
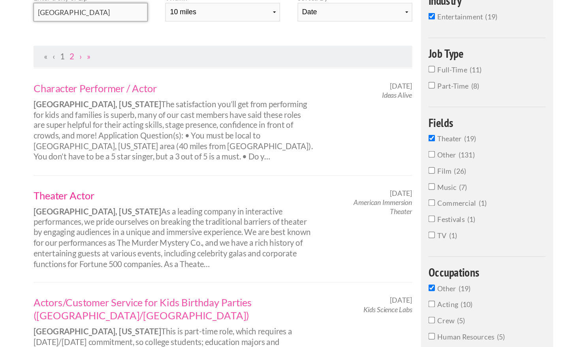
scroll to position [56, 0]
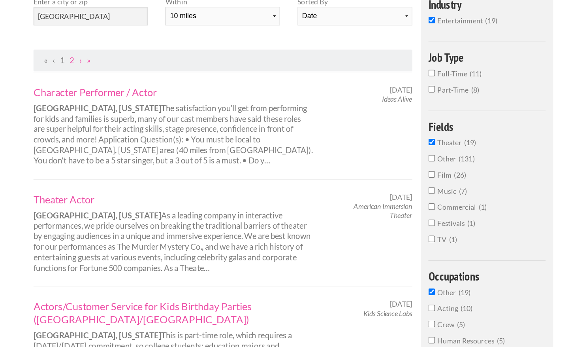
click at [424, 183] on span "Theater" at bounding box center [419, 183] width 21 height 7
click at [407, 183] on input "Theater 19" at bounding box center [404, 183] width 5 height 5
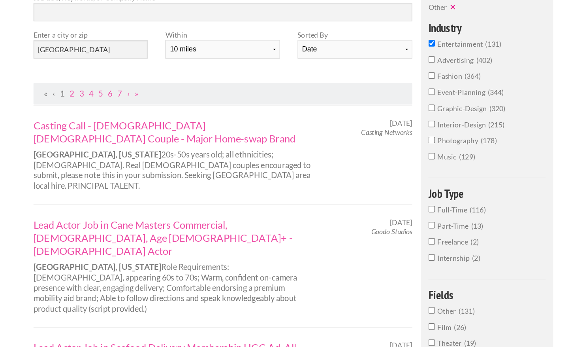
scroll to position [56, 0]
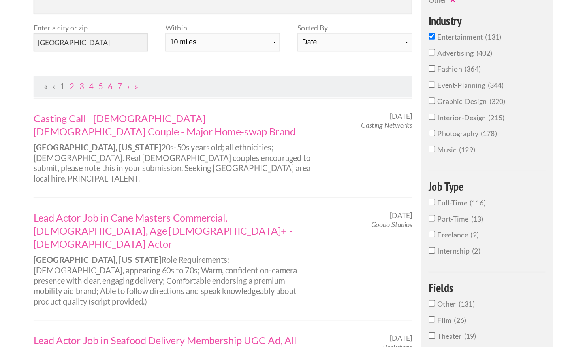
click at [423, 83] on span "entertainment" at bounding box center [428, 80] width 38 height 7
click at [407, 82] on input "entertainment 131" at bounding box center [404, 79] width 5 height 5
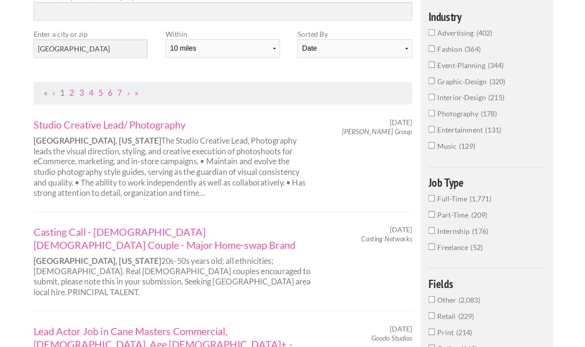
scroll to position [63, 0]
click at [422, 115] on span "interior-design" at bounding box center [429, 116] width 40 height 7
click at [407, 115] on input "interior-design 215" at bounding box center [404, 115] width 5 height 5
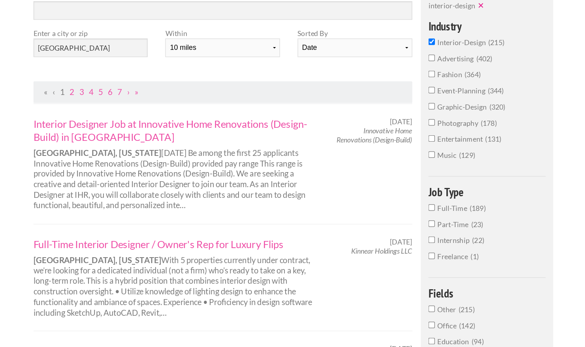
click at [421, 75] on span "interior-design" at bounding box center [429, 73] width 40 height 7
click at [407, 75] on input "interior-design 215" at bounding box center [404, 72] width 5 height 5
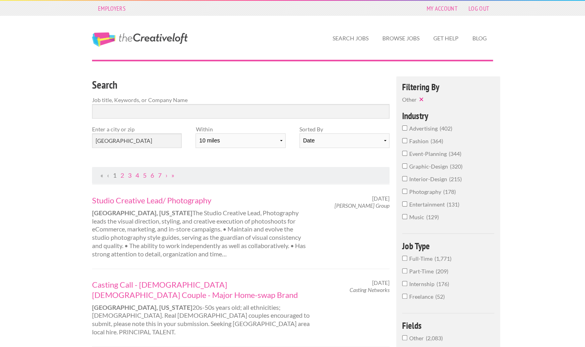
click at [418, 157] on label "event-planning 344" at bounding box center [448, 155] width 92 height 13
click at [407, 156] on input "event-planning 344" at bounding box center [404, 153] width 5 height 5
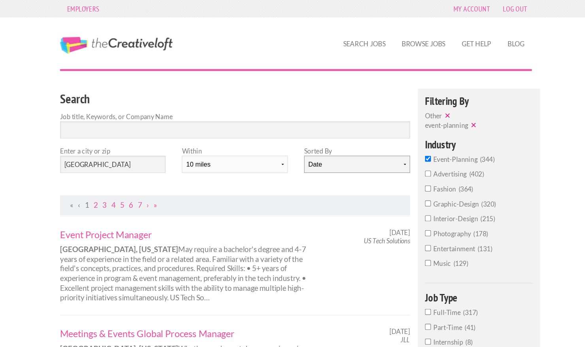
click at [302, 145] on select "Date Relevance" at bounding box center [345, 140] width 90 height 15
click at [282, 162] on div "Search Job title, Keywords, or Company Name Enter a city or zip Seattle Within …" at bounding box center [240, 121] width 311 height 90
click at [161, 176] on link "7" at bounding box center [160, 175] width 4 height 8
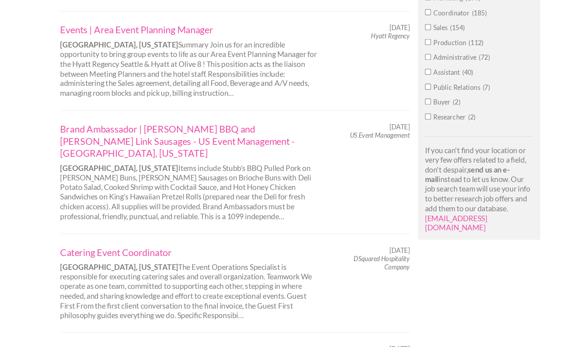
scroll to position [451, 0]
click at [165, 260] on link "Catering Event Coordinator" at bounding box center [202, 265] width 220 height 10
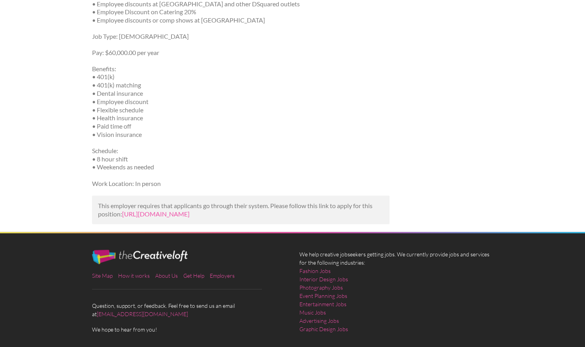
scroll to position [701, 0]
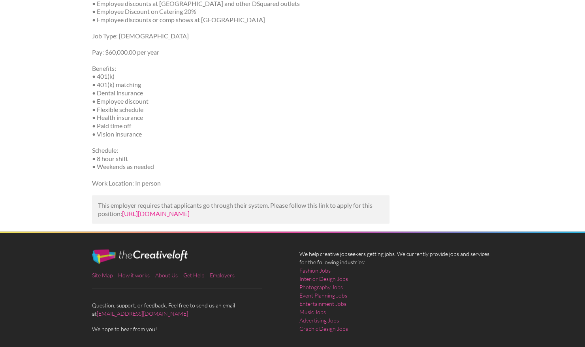
click at [173, 217] on link "[URL][DOMAIN_NAME]" at bounding box center [156, 213] width 68 height 8
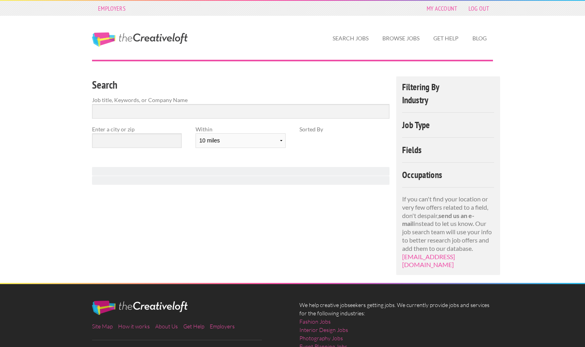
scroll to position [72, 0]
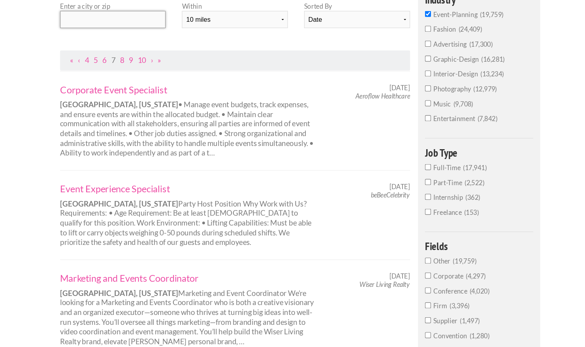
click at [117, 70] on input "text" at bounding box center [137, 68] width 90 height 15
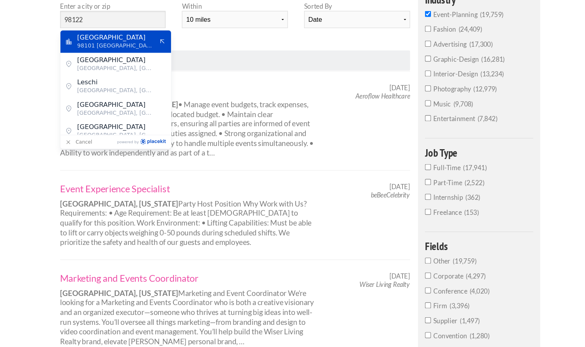
click at [157, 87] on span "98101 [GEOGRAPHIC_DATA]" at bounding box center [139, 90] width 65 height 7
type input "[GEOGRAPHIC_DATA]"
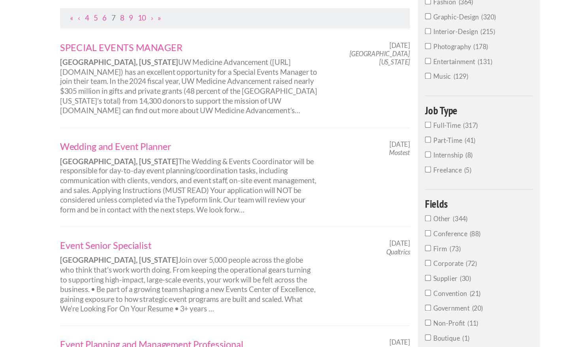
scroll to position [108, 0]
click at [416, 183] on span "Internship" at bounding box center [422, 183] width 27 height 7
click at [407, 183] on input "Internship 8" at bounding box center [404, 182] width 5 height 5
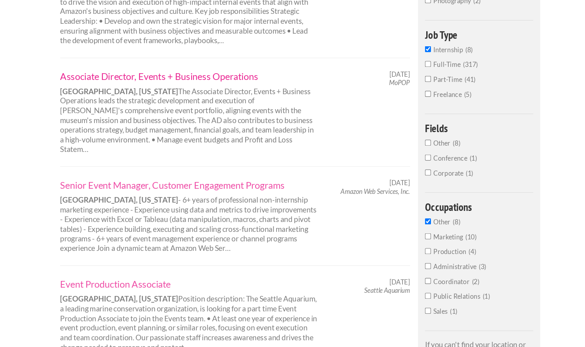
scroll to position [168, 0]
click at [197, 117] on link "Associate Director, Events + Business Operations" at bounding box center [202, 116] width 220 height 10
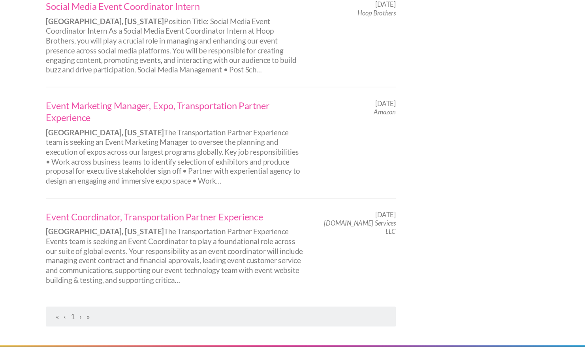
scroll to position [572, 0]
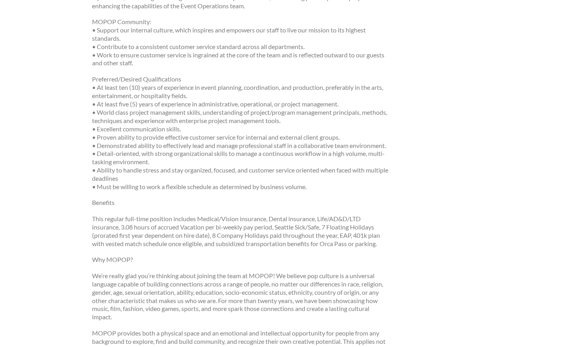
scroll to position [771, 0]
